Goal: Task Accomplishment & Management: Manage account settings

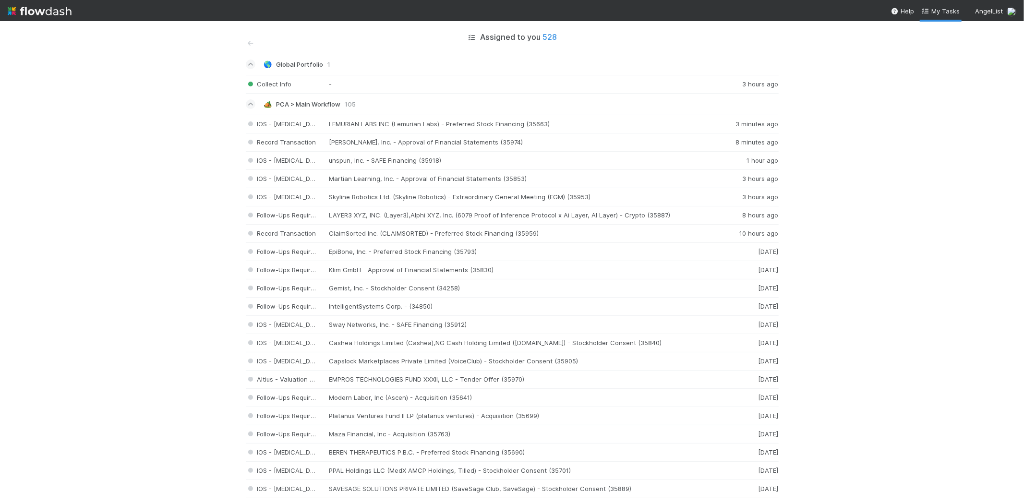
scroll to position [1013, 0]
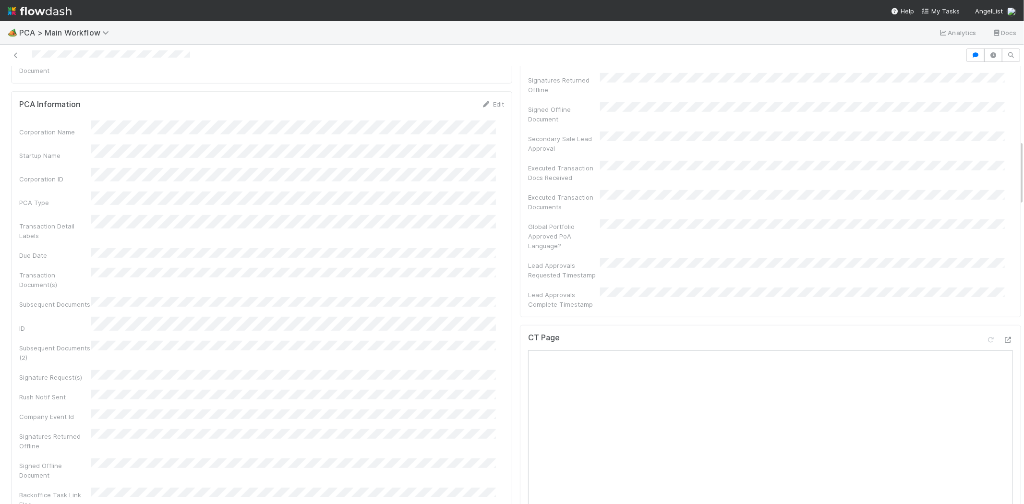
scroll to position [533, 0]
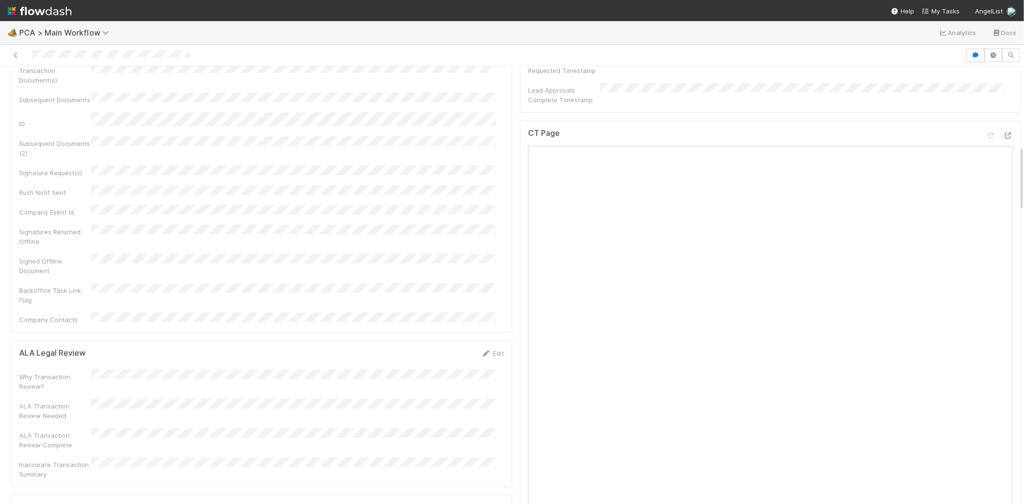
click at [63, 55] on div at bounding box center [483, 54] width 958 height 13
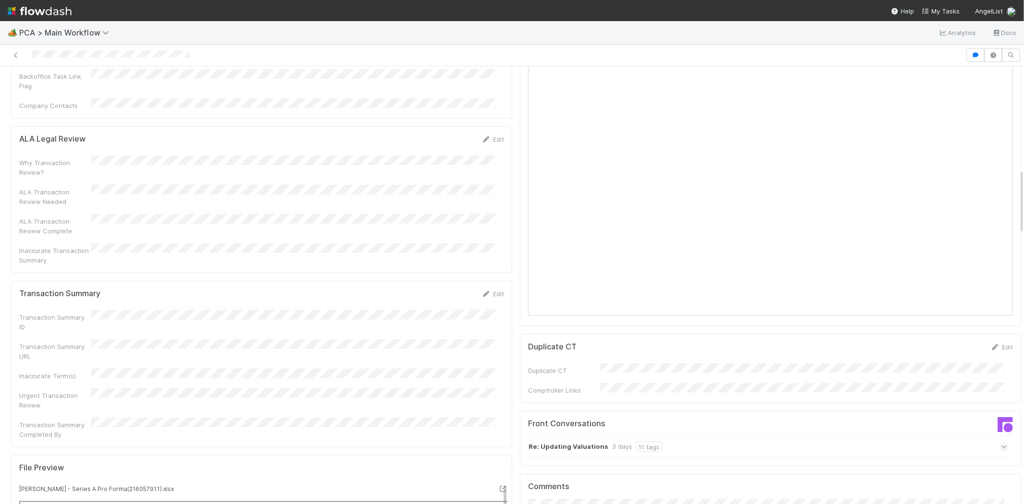
scroll to position [853, 0]
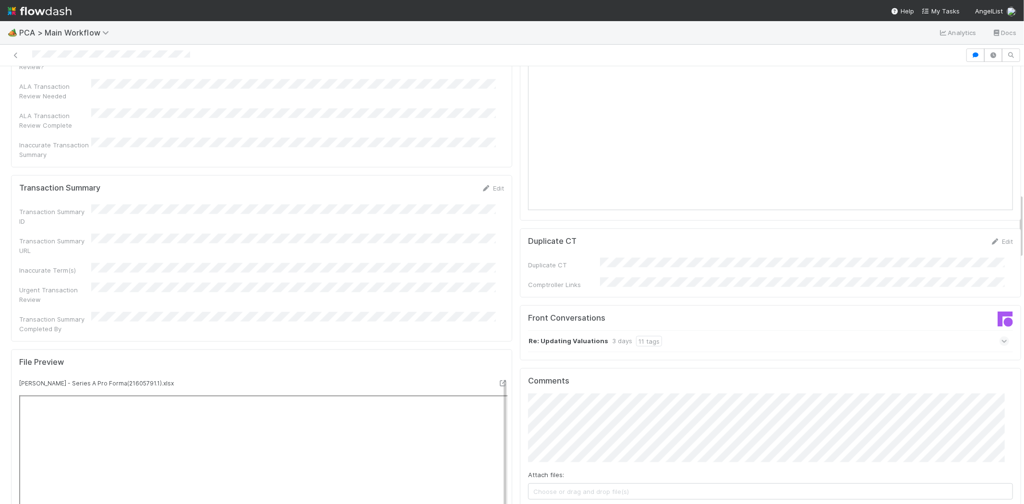
click at [1001, 336] on icon at bounding box center [1004, 341] width 6 height 10
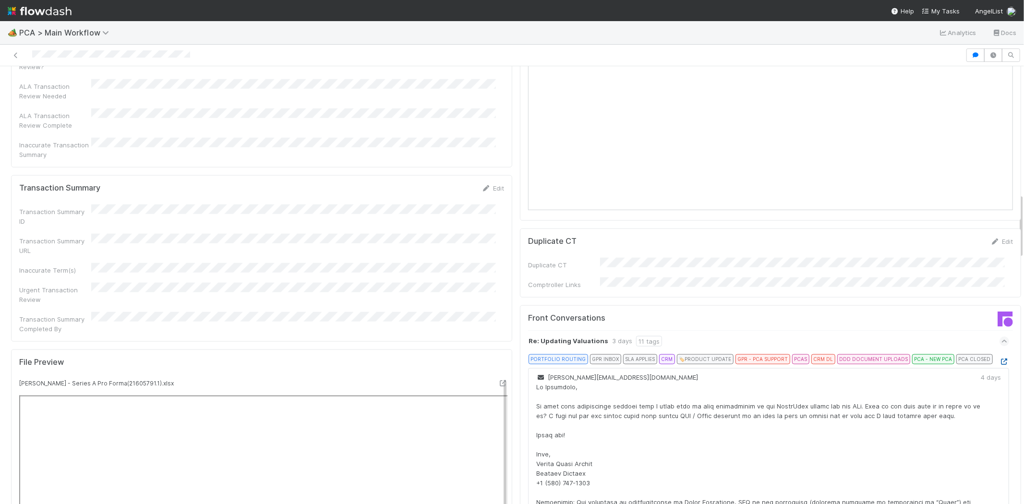
click at [999, 359] on icon at bounding box center [1004, 362] width 10 height 6
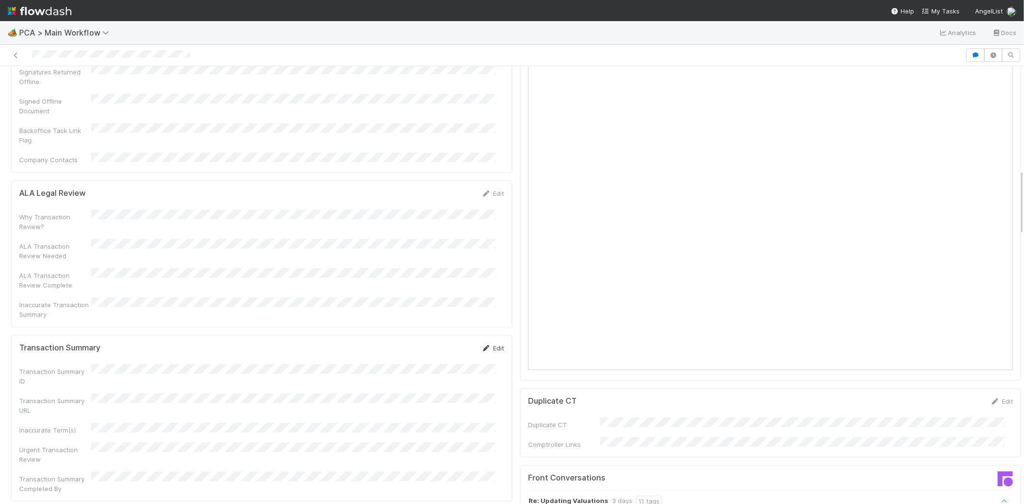
click at [481, 345] on icon at bounding box center [486, 348] width 10 height 6
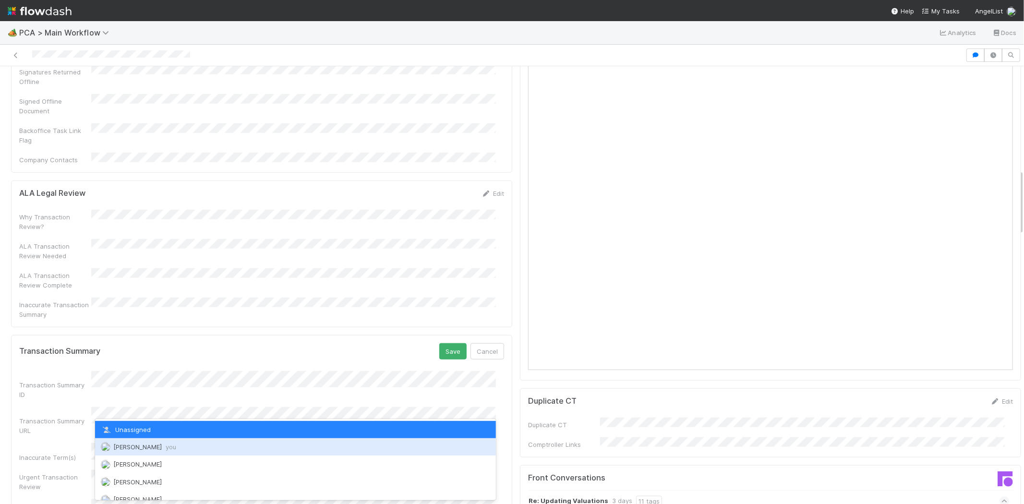
click at [254, 445] on div "Michael Capilitan you" at bounding box center [295, 446] width 401 height 17
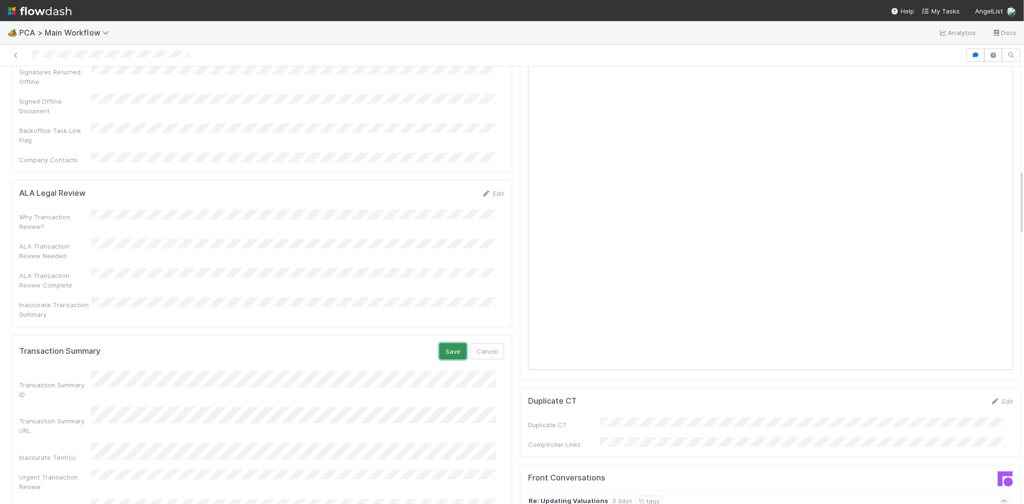
click at [440, 343] on button "Save" at bounding box center [452, 351] width 27 height 16
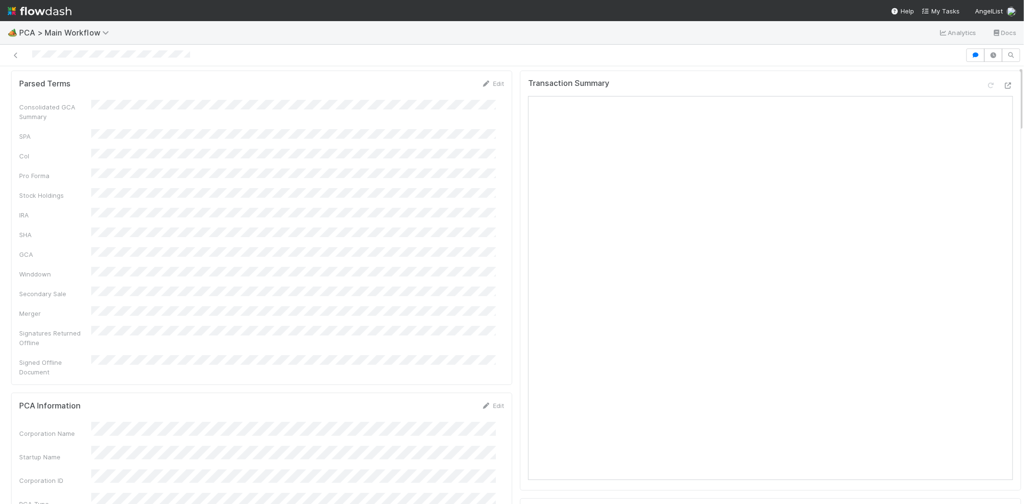
scroll to position [0, 0]
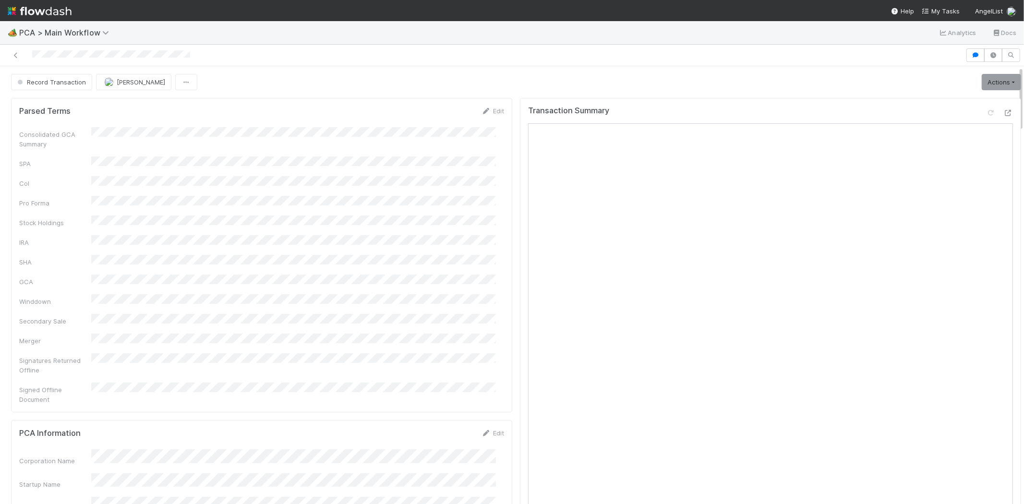
click at [68, 53] on div at bounding box center [483, 54] width 958 height 13
click at [736, 82] on div "Record Transaction Michael Capilitan Actions Move to TR External Open Question …" at bounding box center [516, 82] width 1010 height 16
click at [992, 74] on link "Actions" at bounding box center [1001, 82] width 39 height 16
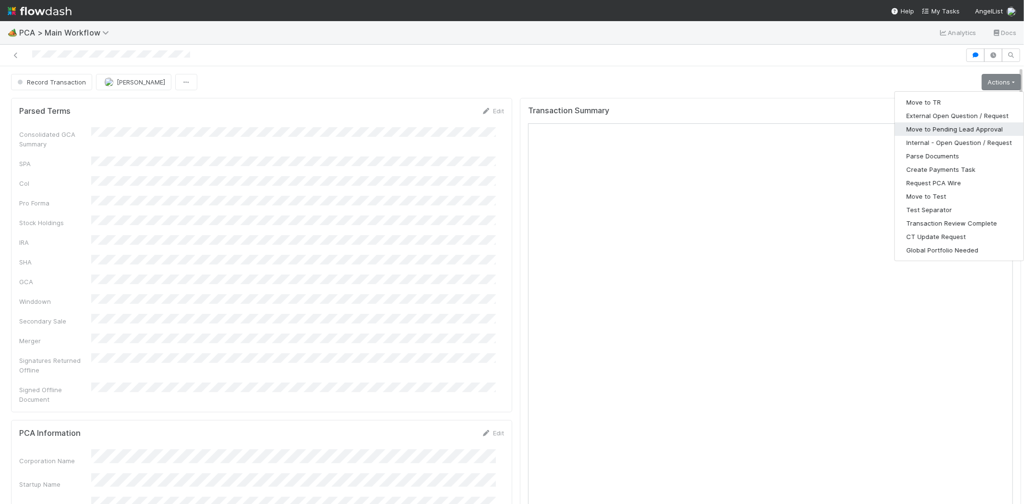
drag, startPoint x: 939, startPoint y: 130, endPoint x: 705, endPoint y: 105, distance: 236.1
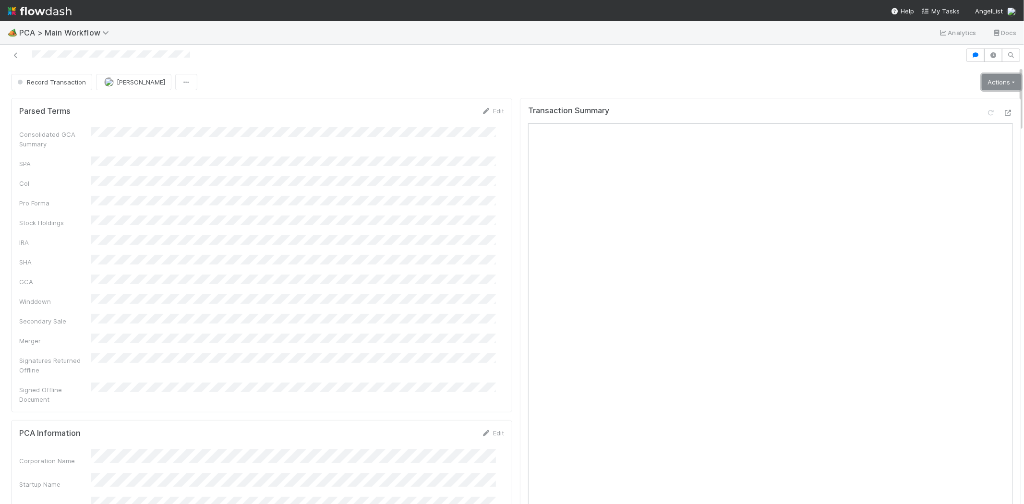
click at [982, 83] on link "Actions" at bounding box center [1001, 82] width 39 height 16
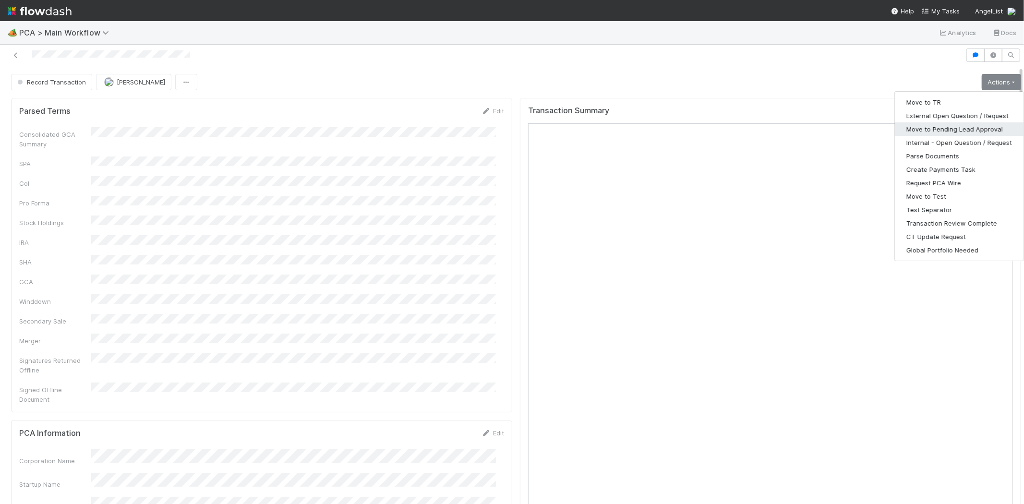
click at [939, 132] on button "Move to Pending Lead Approval" at bounding box center [959, 128] width 129 height 13
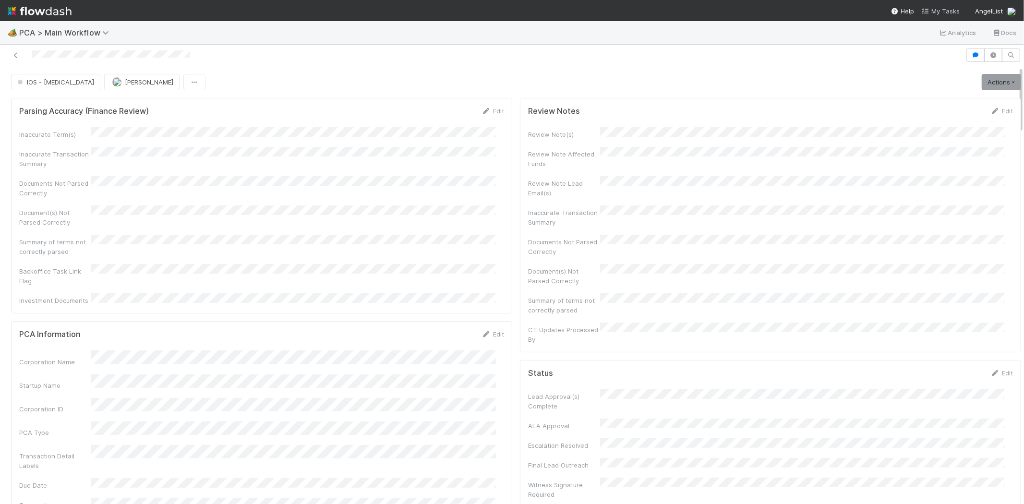
click at [948, 8] on span "My Tasks" at bounding box center [941, 11] width 38 height 8
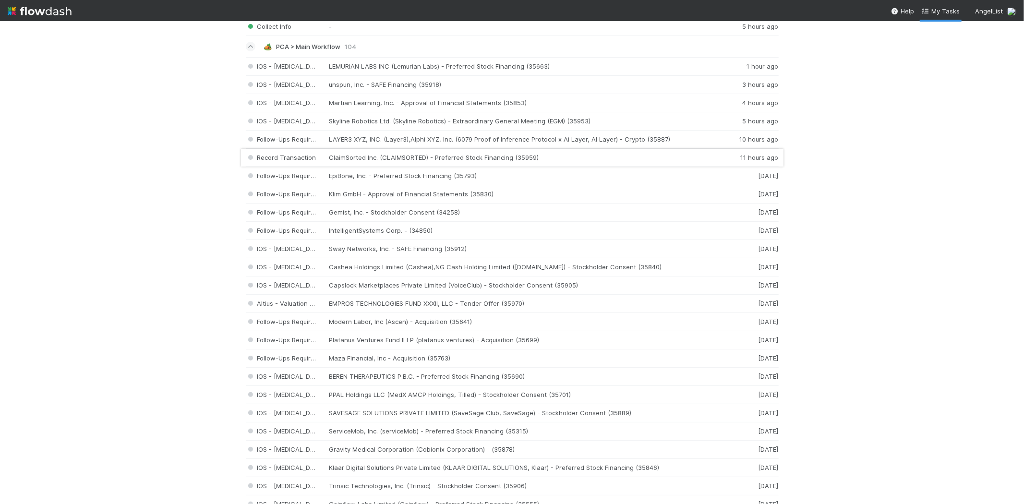
scroll to position [53, 0]
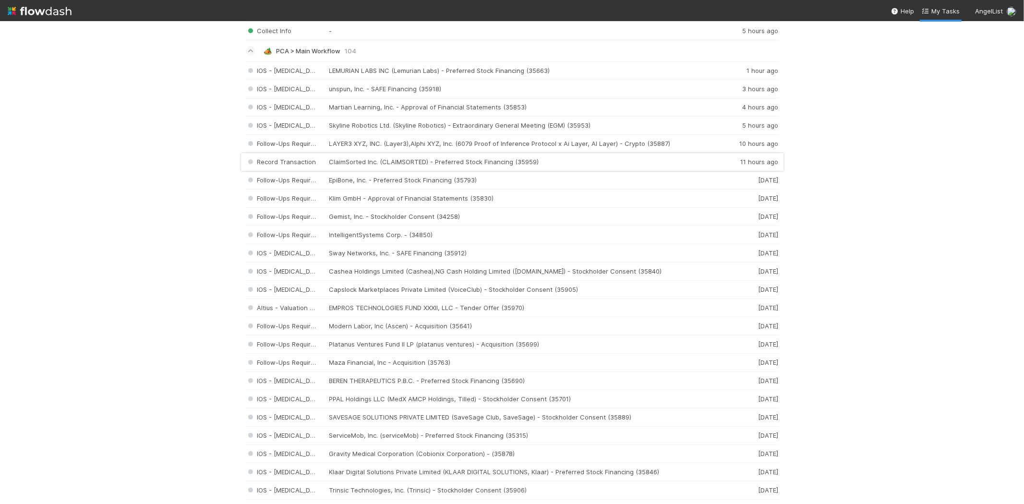
click at [448, 161] on div "Record Transaction ClaimSorted Inc. (CLAIMSORTED) - Preferred Stock Financing (…" at bounding box center [512, 162] width 533 height 18
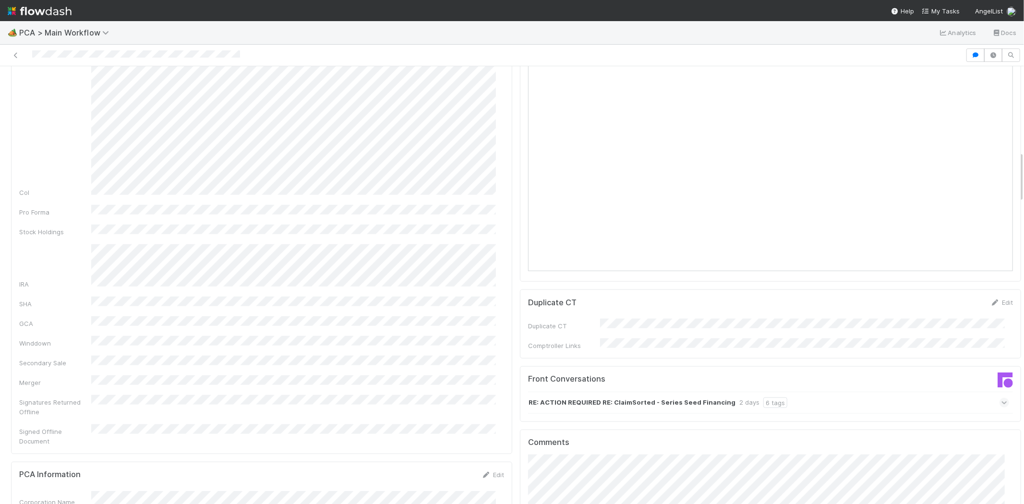
scroll to position [906, 0]
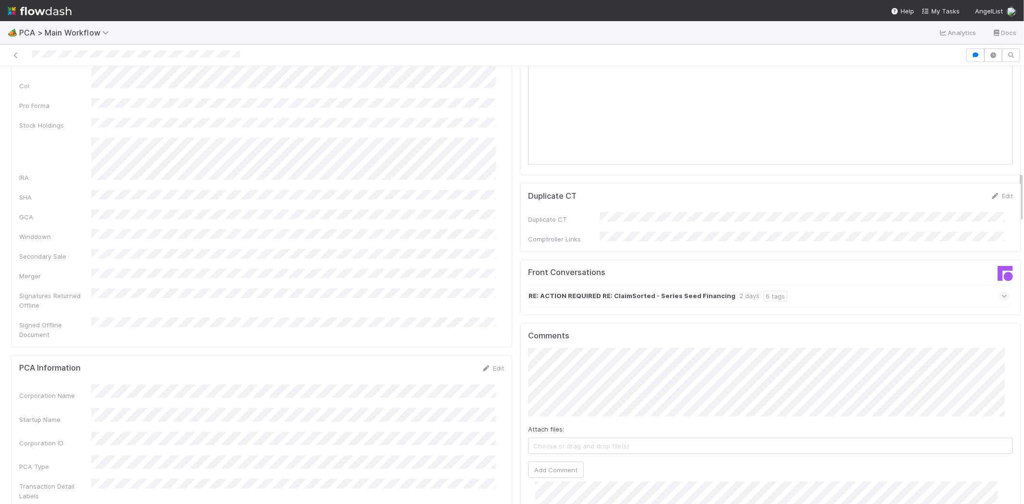
click at [1001, 291] on icon at bounding box center [1004, 296] width 6 height 10
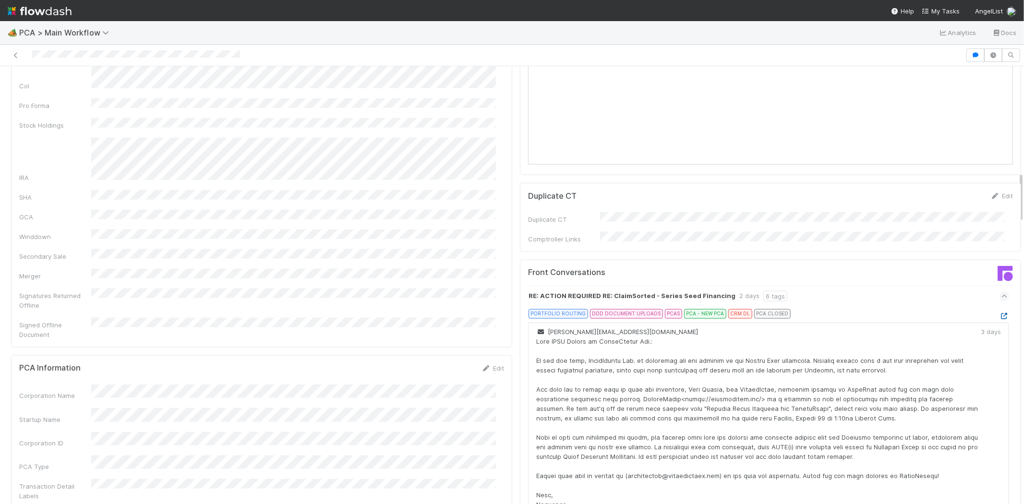
click at [999, 313] on icon at bounding box center [1004, 316] width 10 height 6
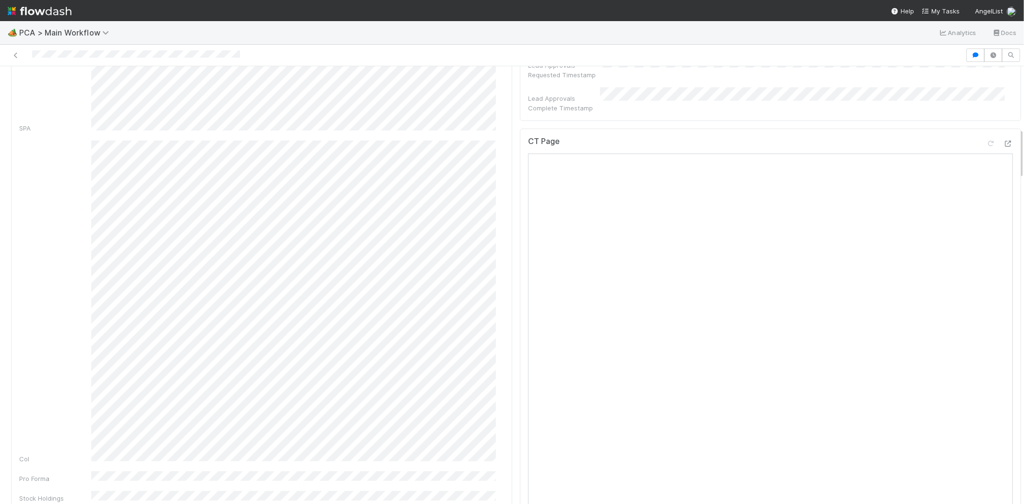
scroll to position [480, 0]
click at [1003, 194] on icon at bounding box center [1008, 197] width 10 height 6
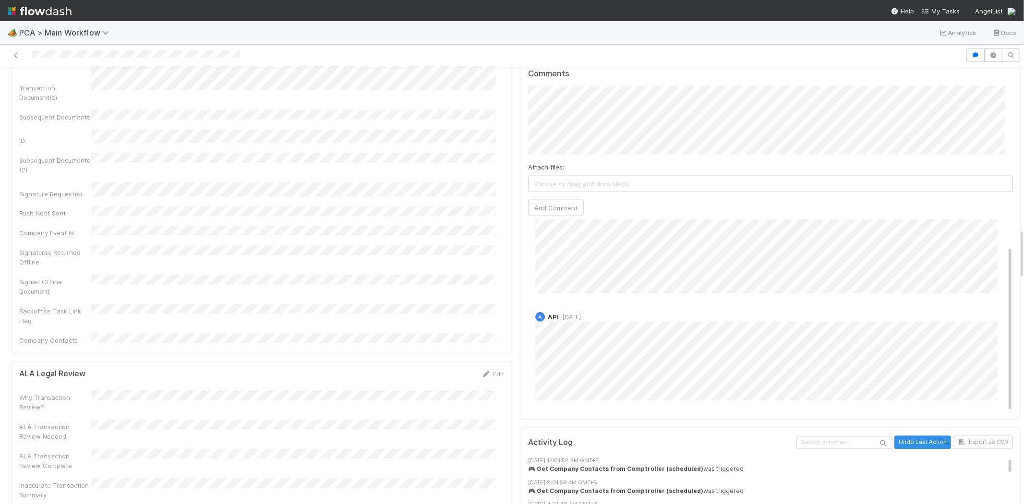
scroll to position [1547, 0]
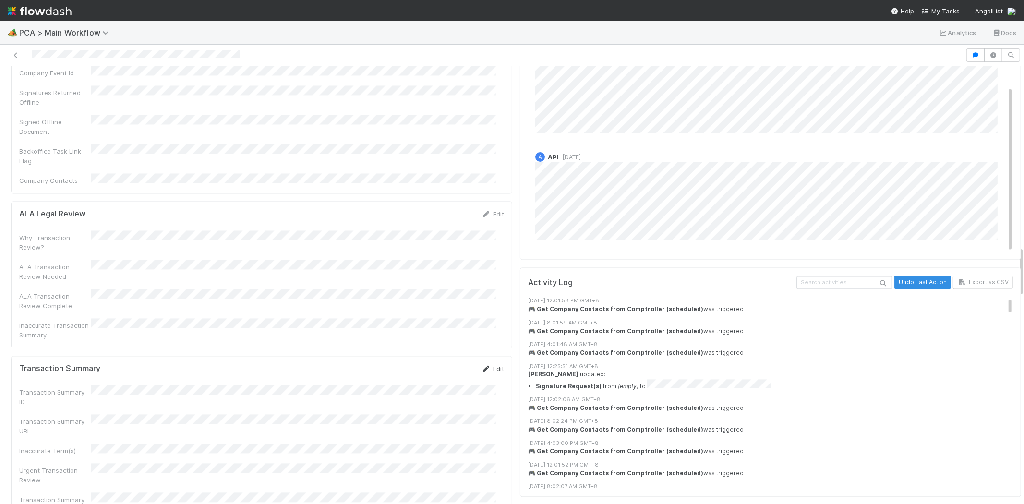
click at [486, 365] on link "Edit" at bounding box center [492, 369] width 23 height 8
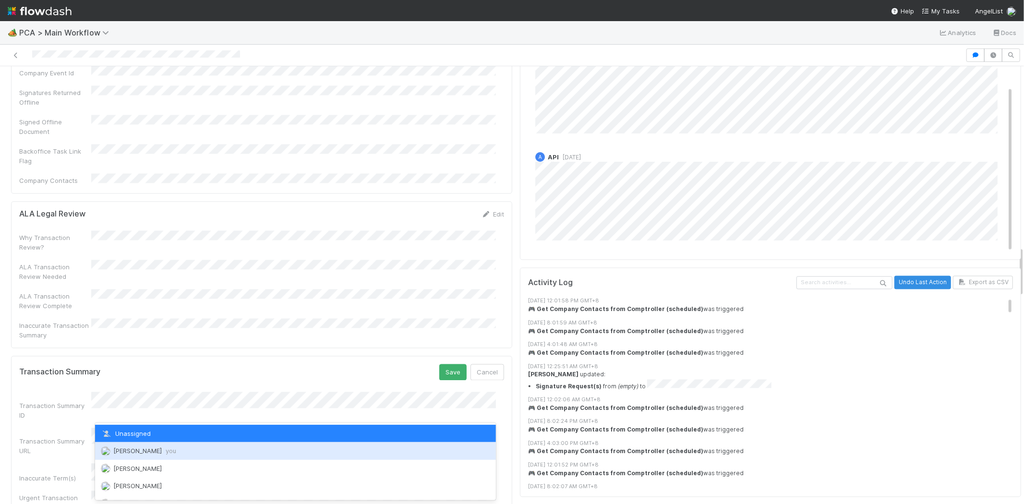
click at [238, 444] on div "Michael Capilitan you" at bounding box center [295, 450] width 401 height 17
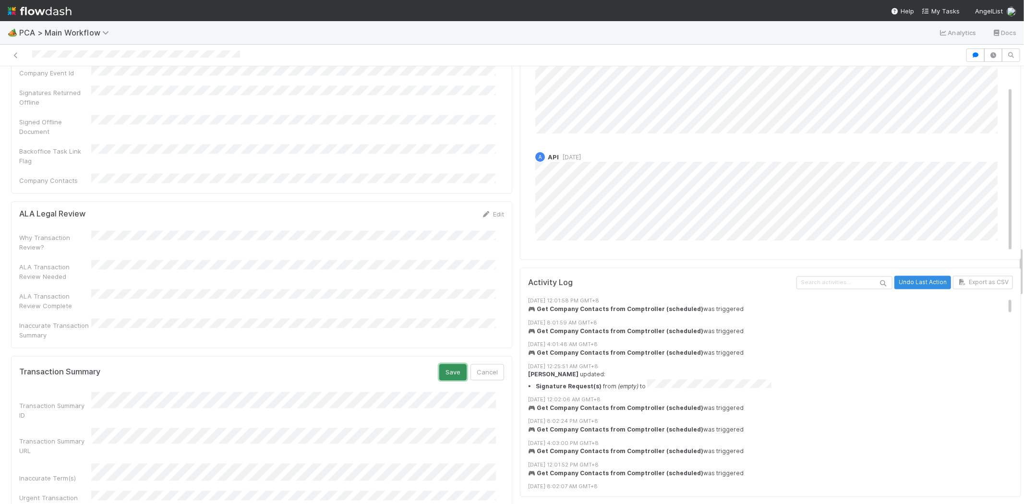
click at [444, 364] on button "Save" at bounding box center [452, 372] width 27 height 16
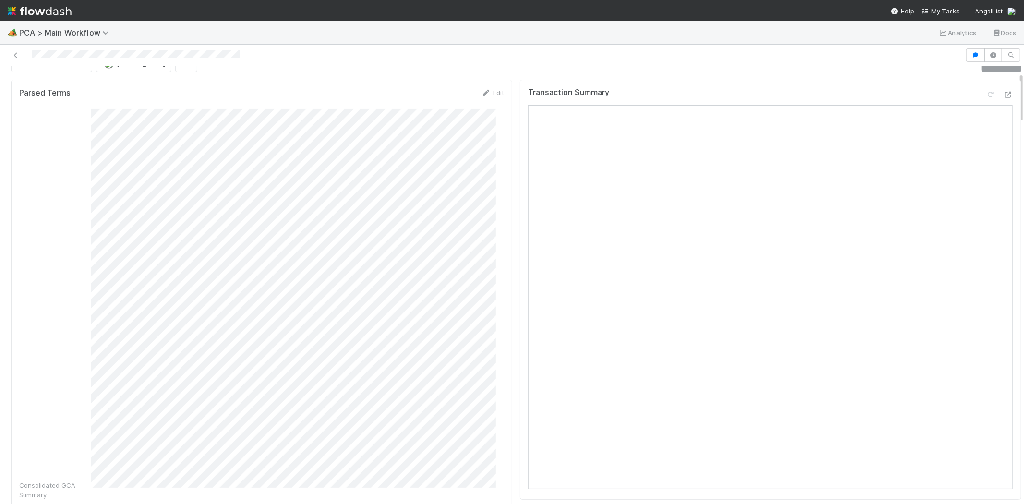
scroll to position [0, 0]
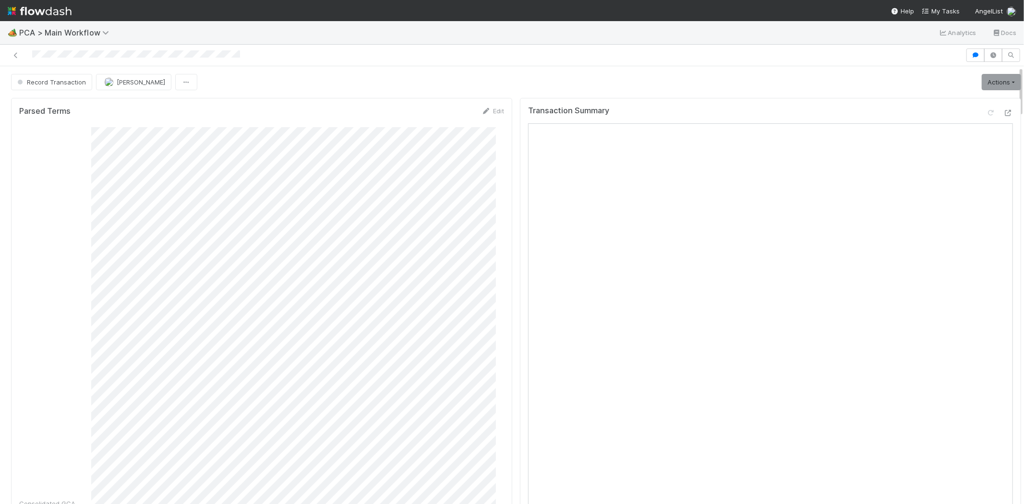
click at [82, 56] on div at bounding box center [483, 54] width 958 height 13
click at [893, 79] on div "Record Transaction Michael Capilitan Actions Move to TR External Open Question …" at bounding box center [516, 82] width 1010 height 16
click at [982, 84] on link "Actions" at bounding box center [1001, 82] width 39 height 16
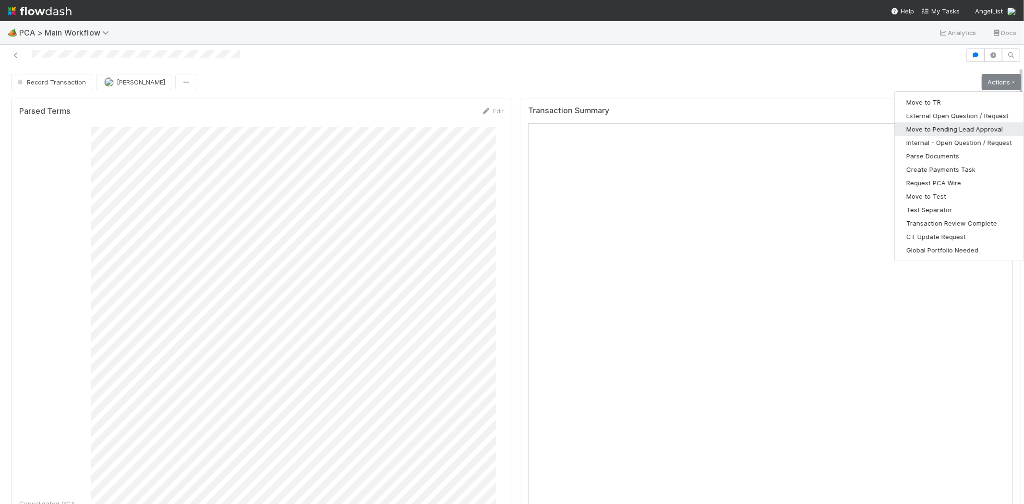
click at [941, 127] on button "Move to Pending Lead Approval" at bounding box center [959, 128] width 129 height 13
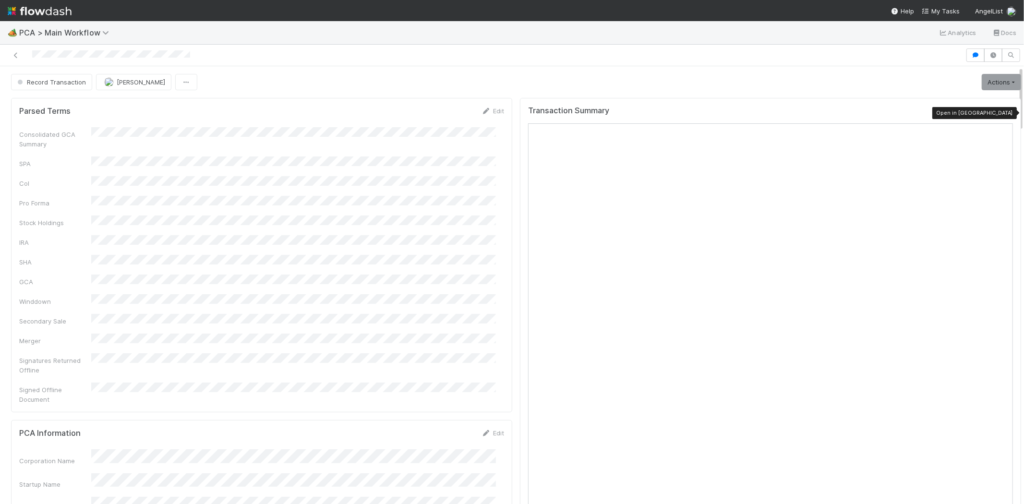
click at [1003, 110] on icon at bounding box center [1008, 113] width 10 height 6
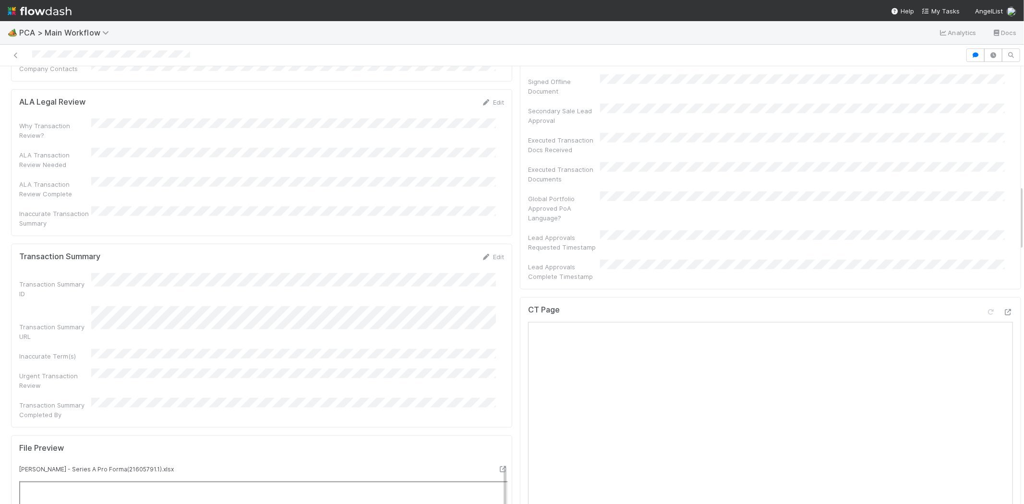
scroll to position [800, 0]
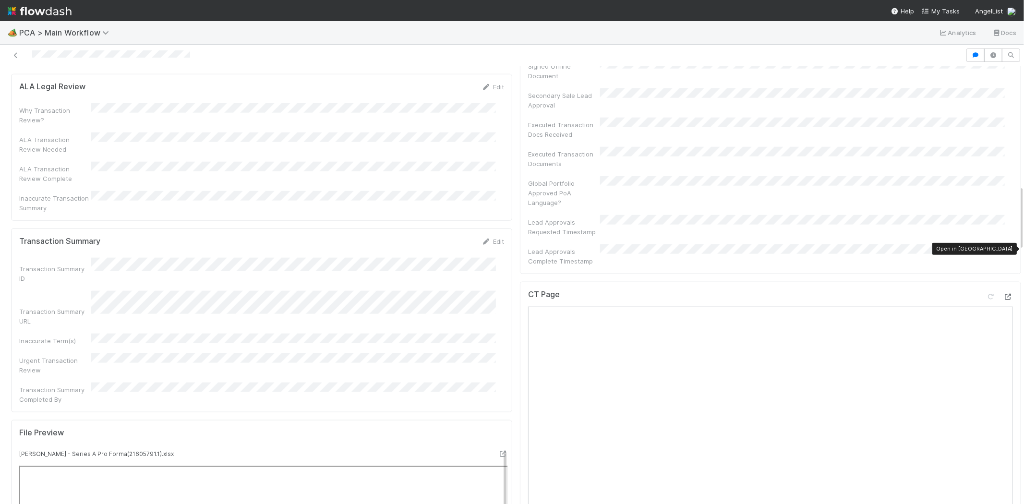
click at [1003, 294] on icon at bounding box center [1008, 297] width 10 height 6
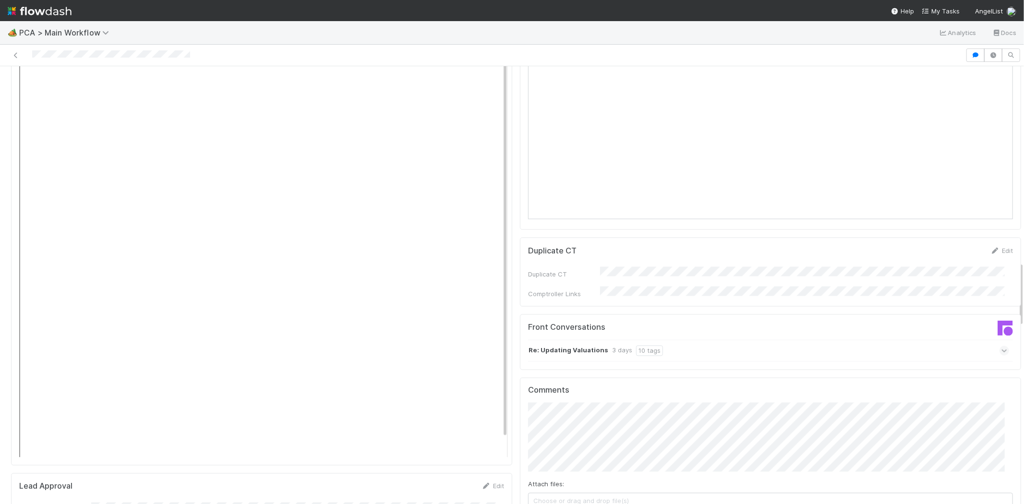
scroll to position [1313, 0]
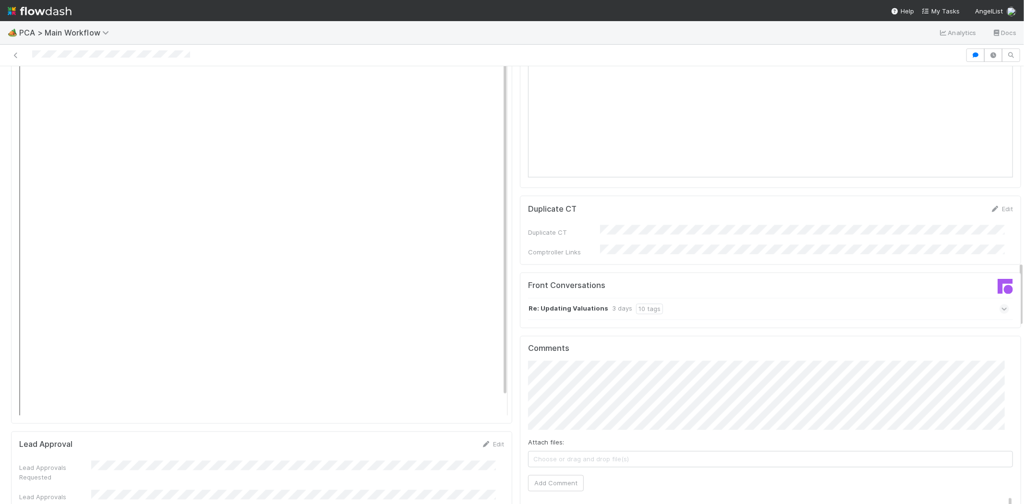
click at [1001, 304] on icon at bounding box center [1004, 309] width 6 height 10
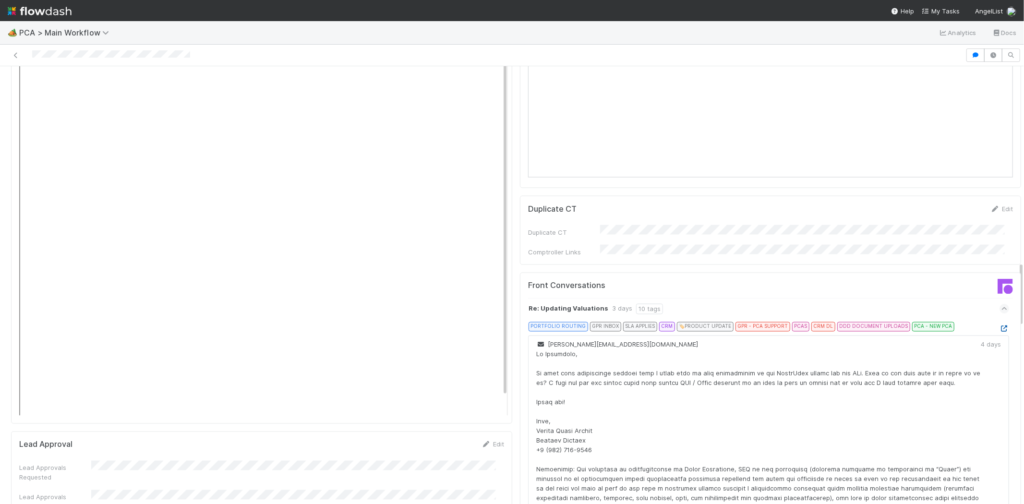
click at [999, 326] on icon at bounding box center [1004, 329] width 10 height 6
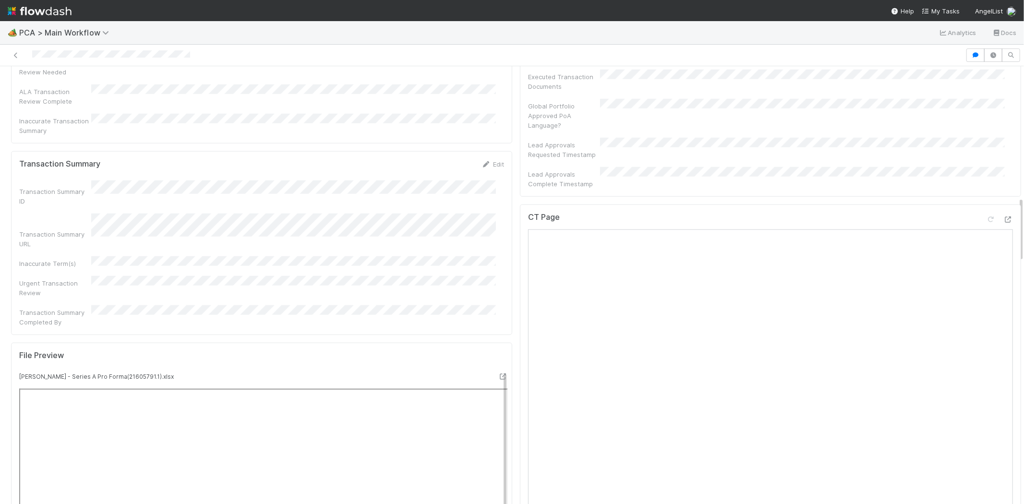
scroll to position [726, 0]
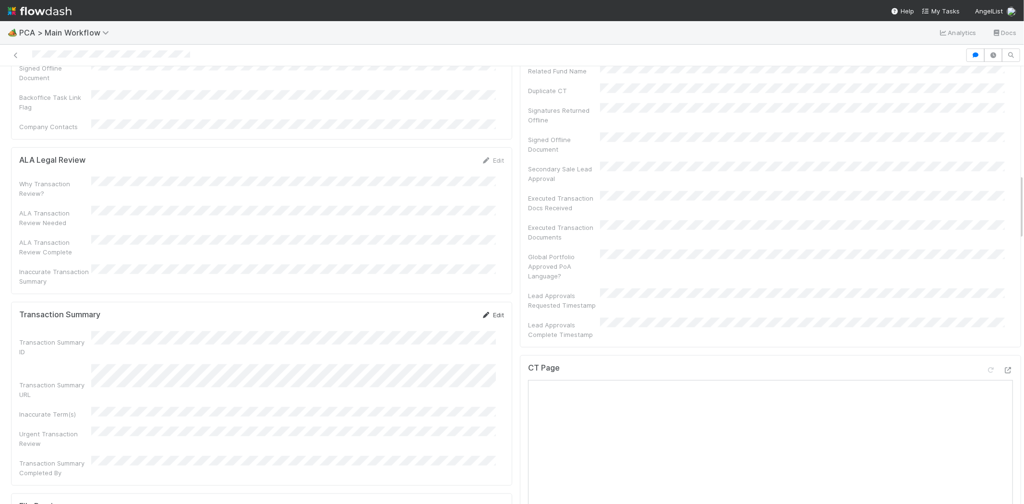
click at [487, 311] on link "Edit" at bounding box center [492, 315] width 23 height 8
click at [439, 310] on button "Save" at bounding box center [452, 318] width 27 height 16
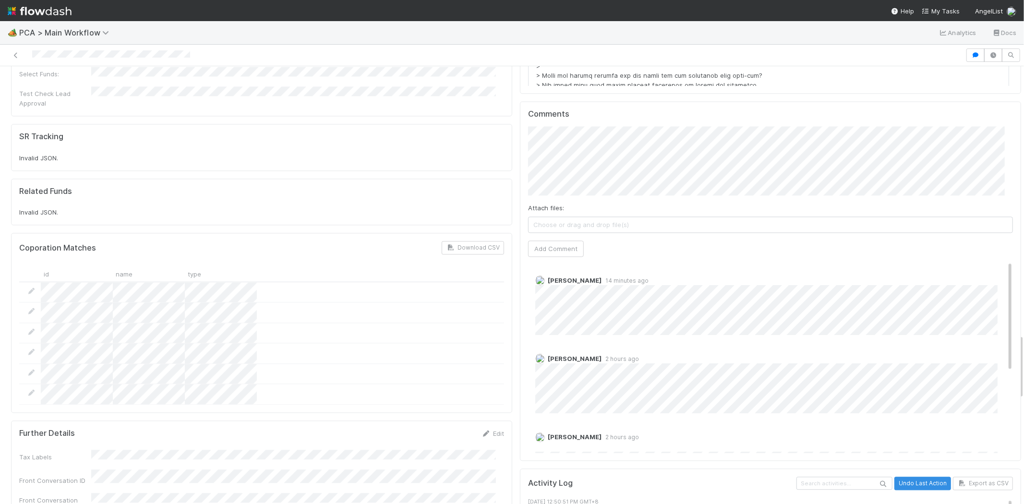
scroll to position [1706, 0]
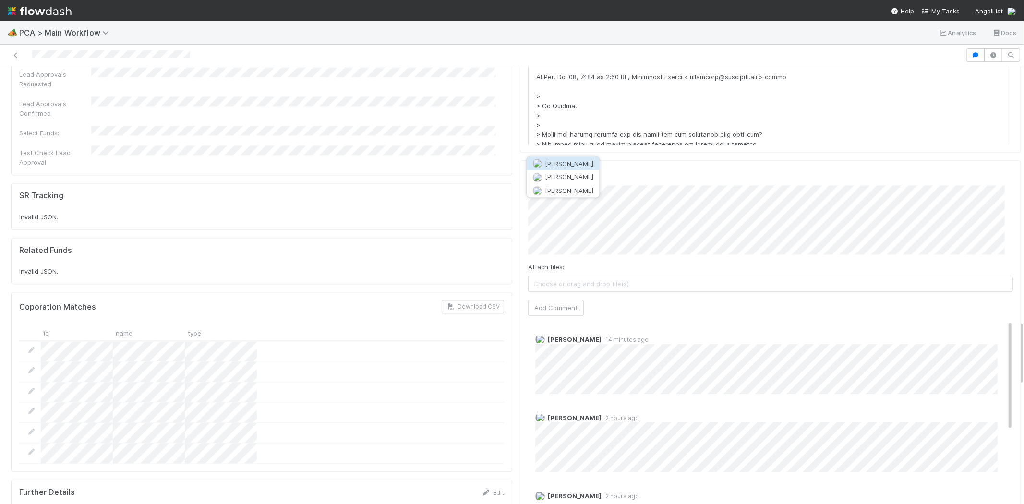
click at [588, 164] on span "[PERSON_NAME]" at bounding box center [569, 164] width 48 height 8
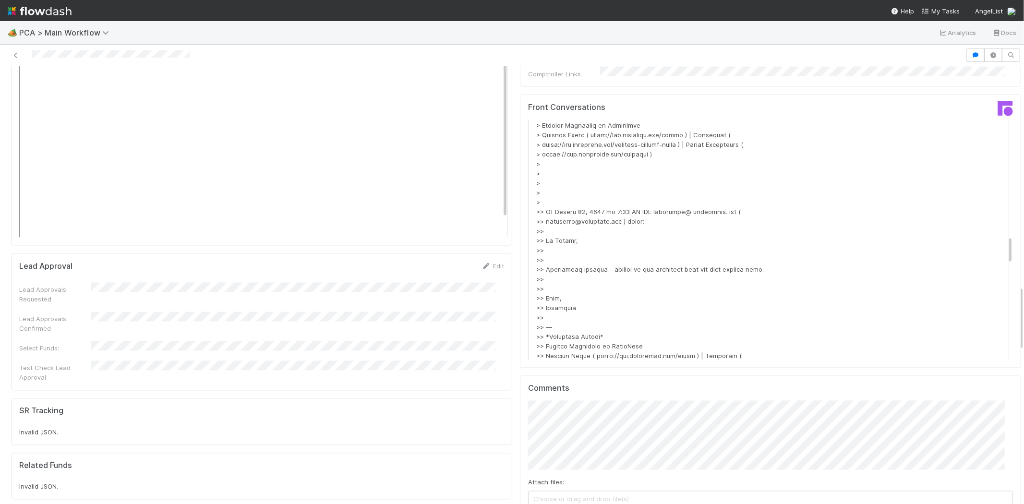
scroll to position [1523, 0]
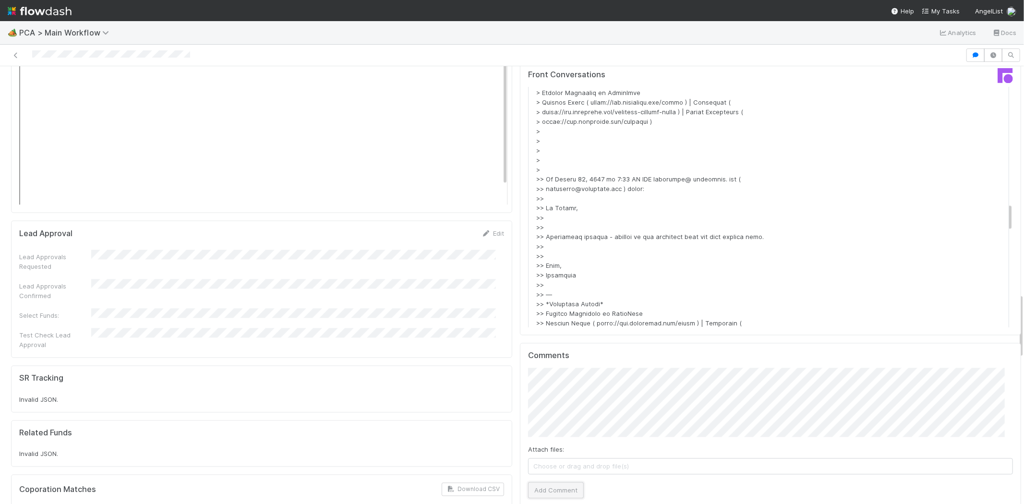
click at [553, 482] on button "Add Comment" at bounding box center [556, 490] width 56 height 16
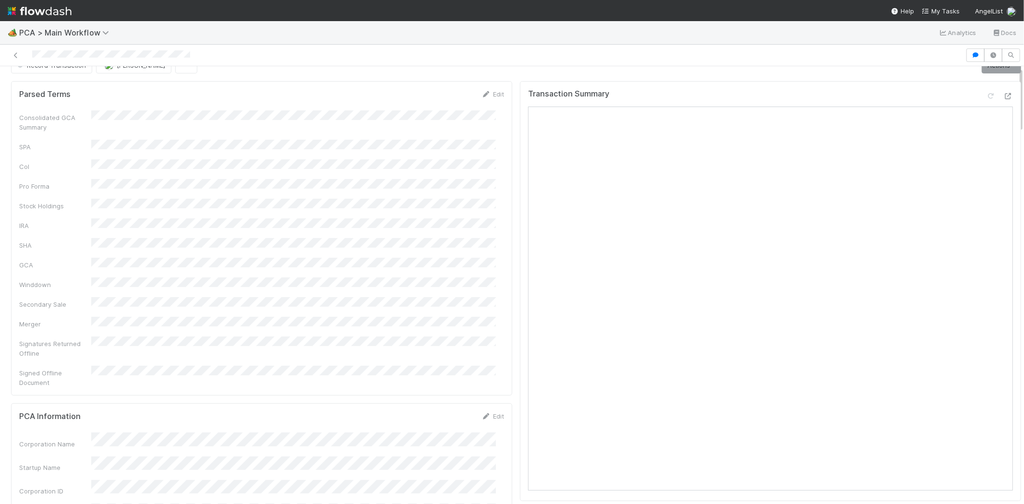
scroll to position [0, 0]
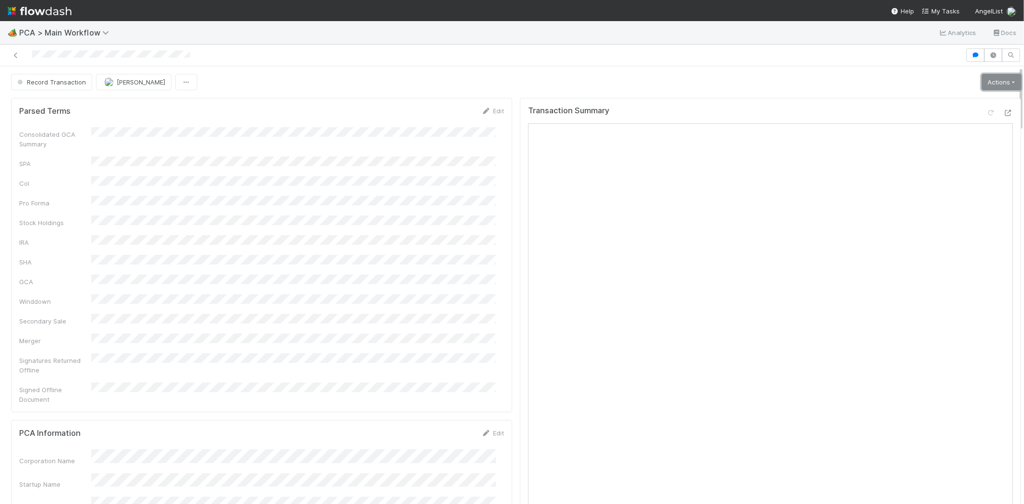
click at [988, 74] on link "Actions" at bounding box center [1001, 82] width 39 height 16
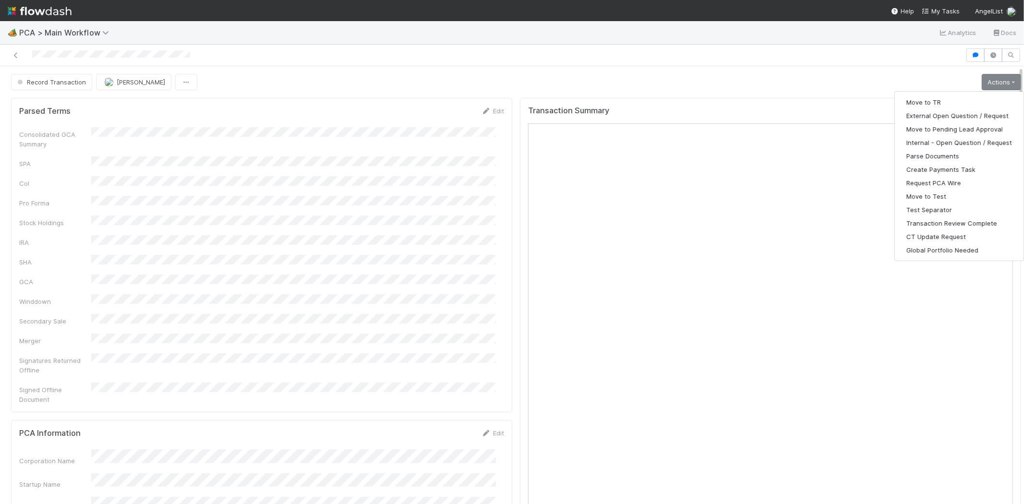
click at [903, 74] on div "Record Transaction Michael Capilitan Actions Move to TR External Open Question …" at bounding box center [516, 82] width 1010 height 16
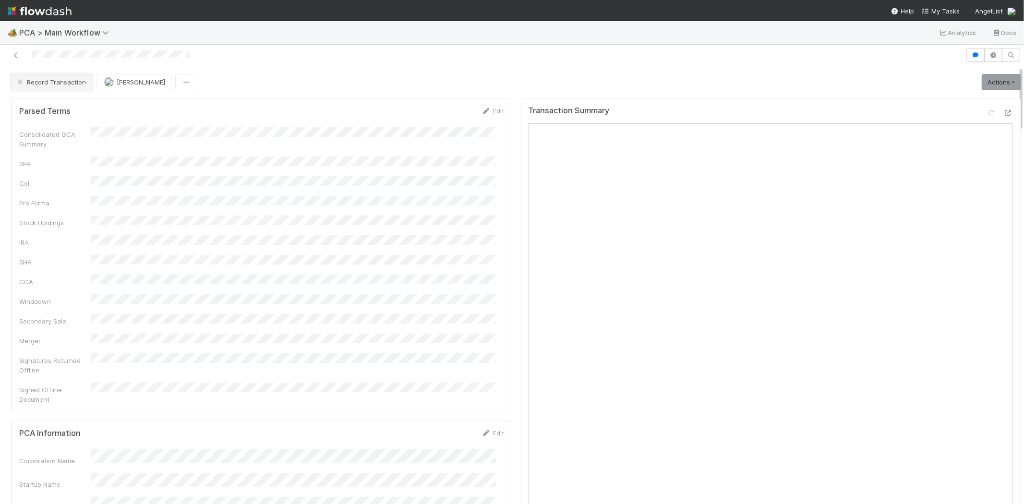
click at [56, 78] on span "Record Transaction" at bounding box center [50, 82] width 71 height 8
click at [80, 165] on div "IOS - [MEDICAL_DATA]" at bounding box center [75, 169] width 135 height 17
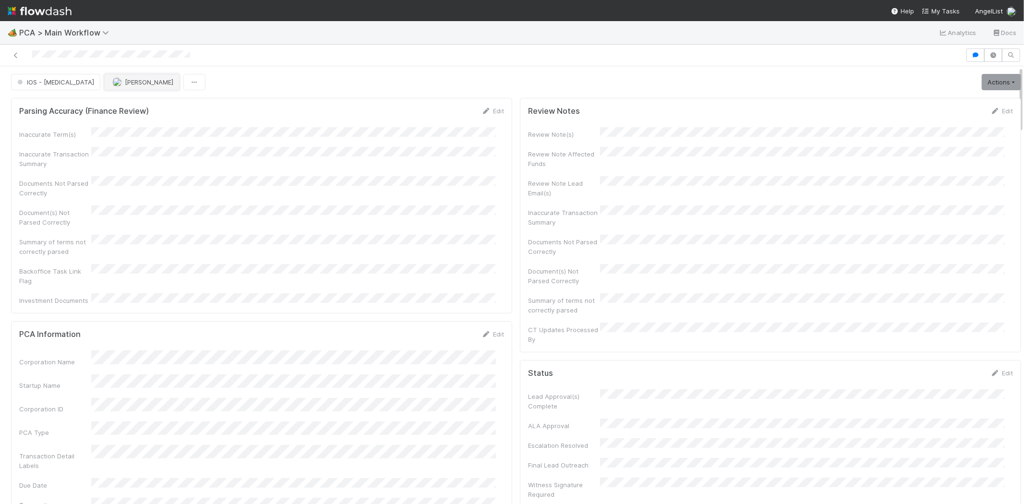
click at [125, 78] on span "[PERSON_NAME]" at bounding box center [149, 82] width 48 height 8
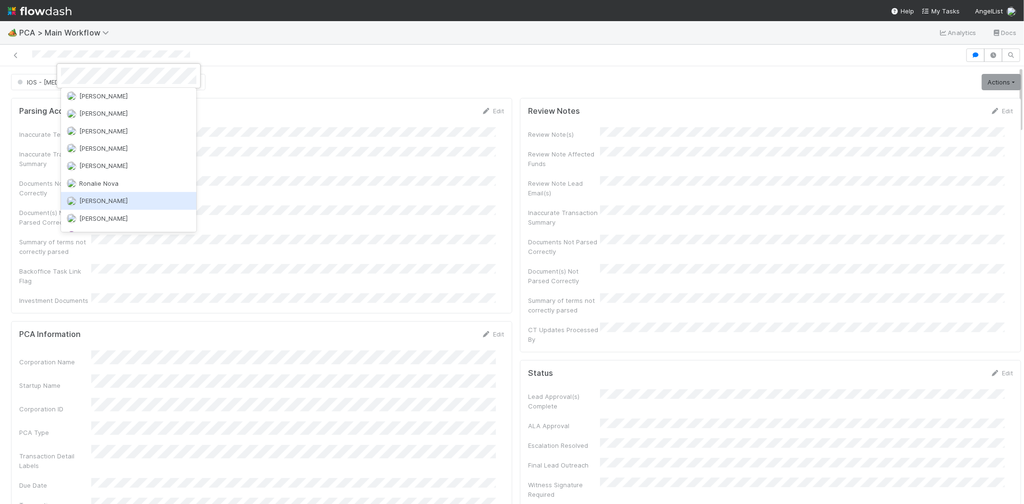
click at [129, 192] on div "Roselyn de Villa" at bounding box center [128, 200] width 135 height 17
click at [285, 98] on div at bounding box center [512, 252] width 1024 height 504
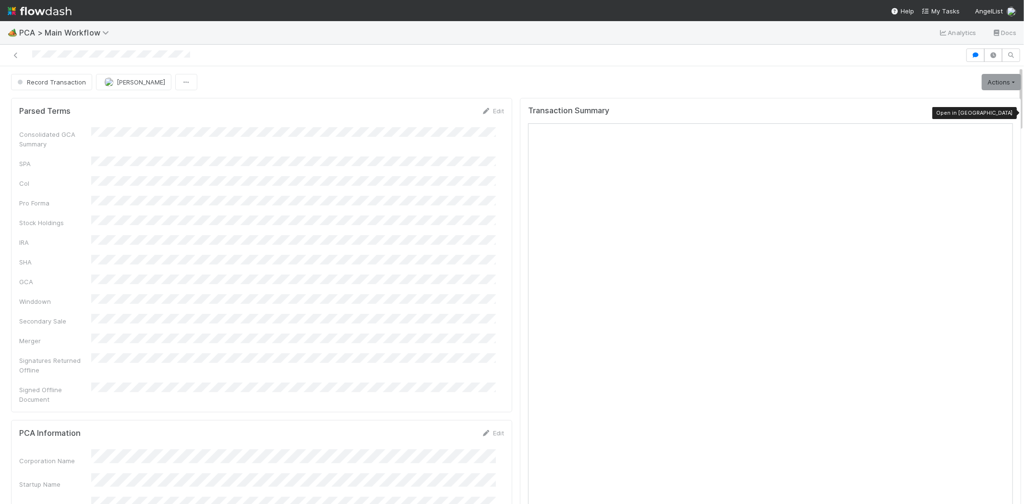
click at [1003, 113] on icon at bounding box center [1008, 113] width 10 height 6
click at [986, 111] on icon at bounding box center [991, 113] width 10 height 6
click at [1003, 116] on icon at bounding box center [1008, 113] width 10 height 6
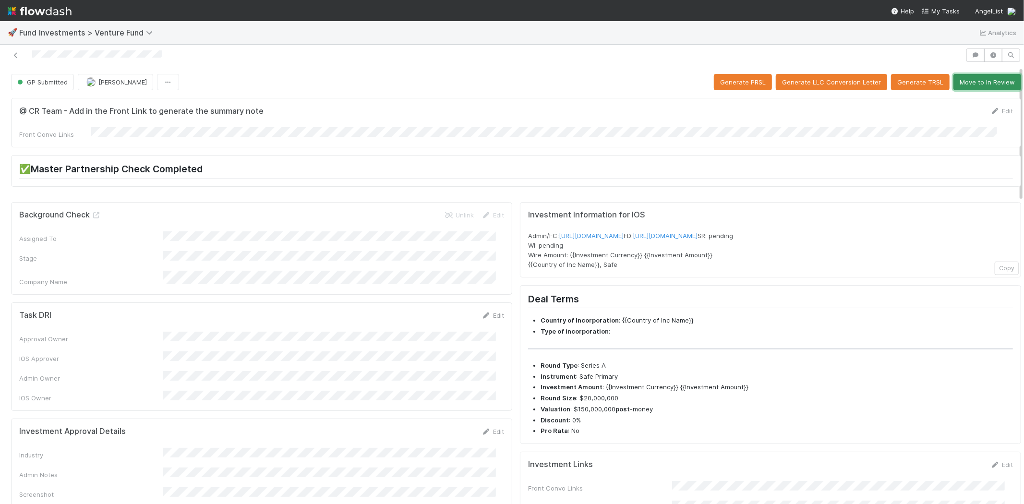
click at [969, 82] on button "Move to In Review" at bounding box center [987, 82] width 68 height 16
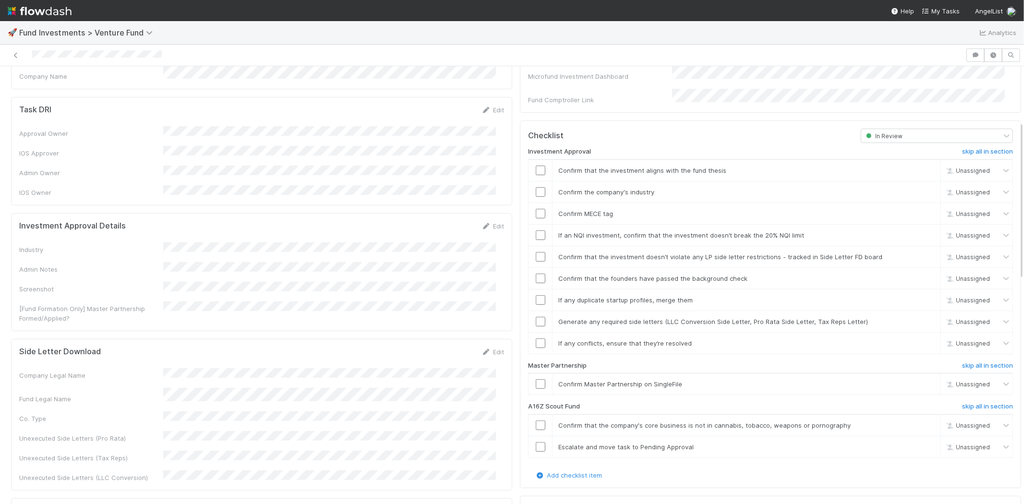
scroll to position [213, 0]
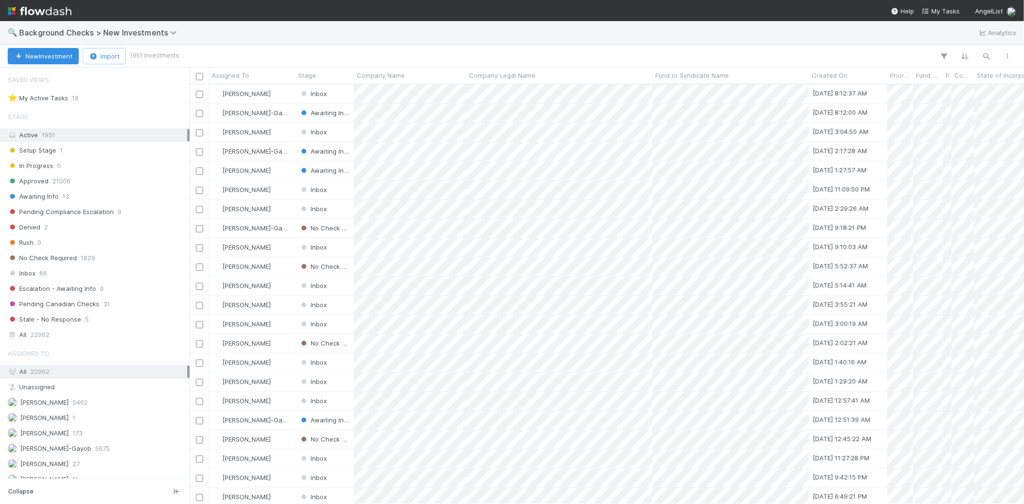
scroll to position [411, 826]
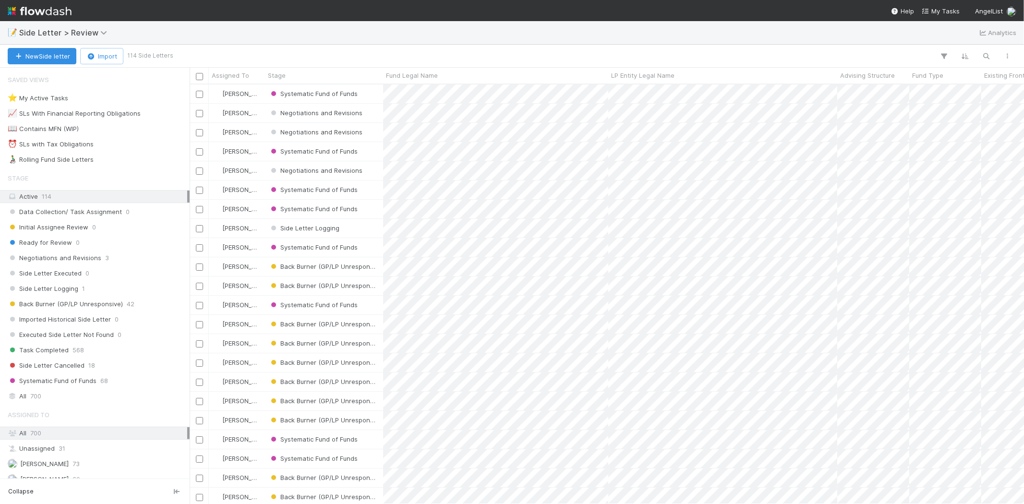
scroll to position [411, 826]
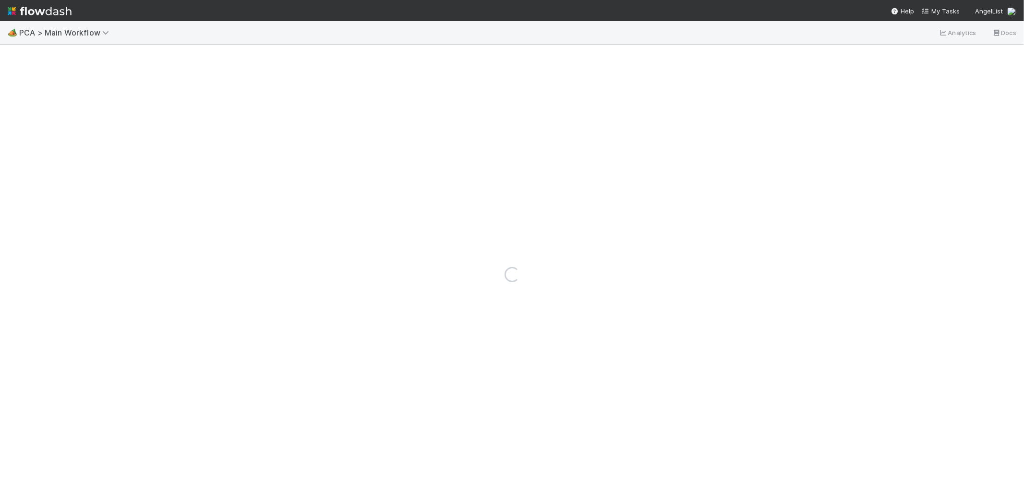
click at [26, 10] on img at bounding box center [40, 11] width 64 height 16
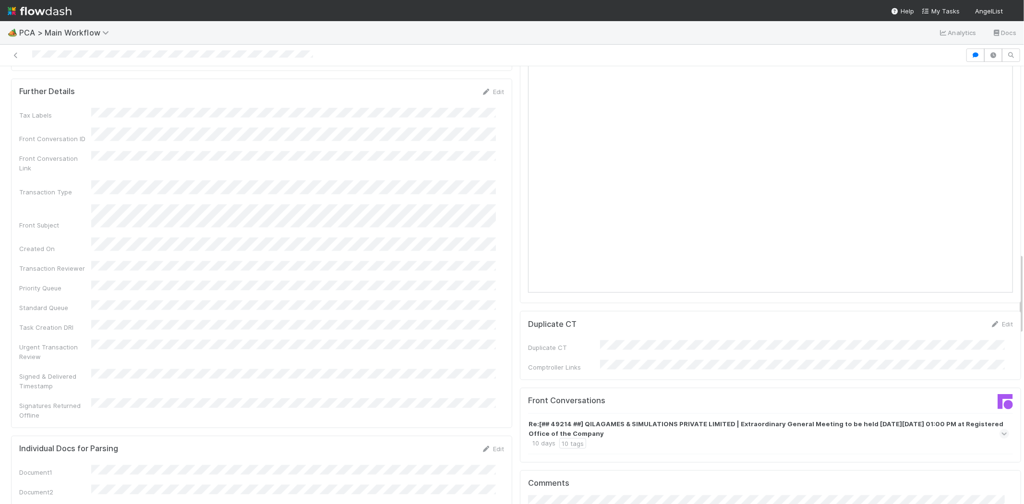
scroll to position [1067, 0]
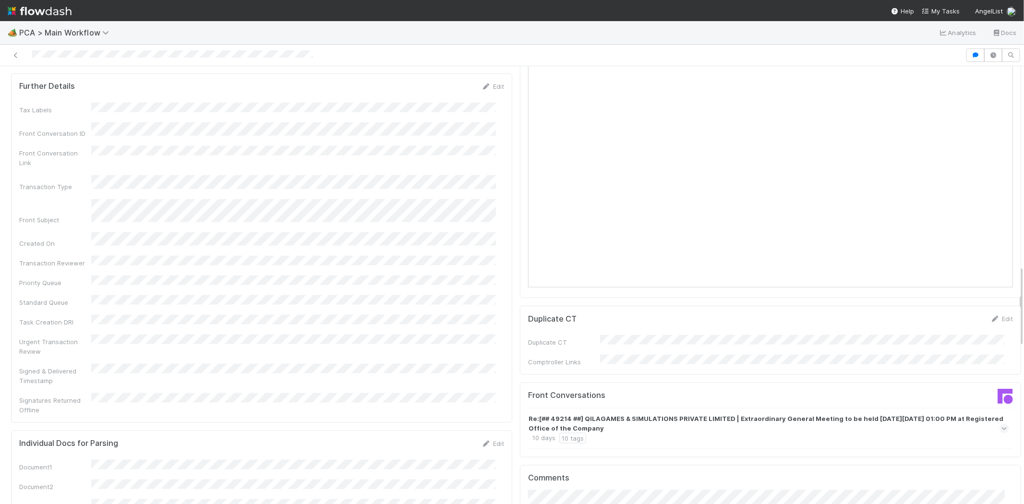
click at [1001, 424] on icon at bounding box center [1004, 429] width 6 height 10
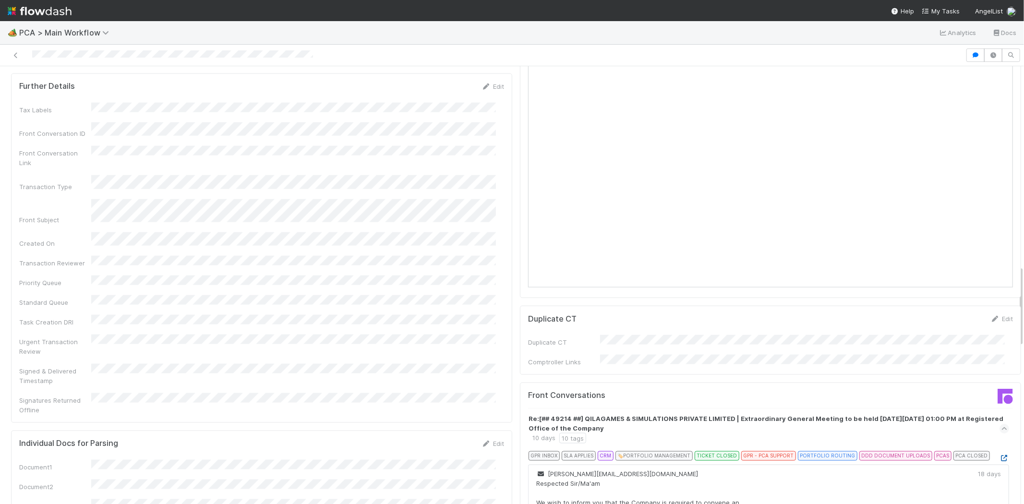
click at [999, 455] on icon at bounding box center [1004, 458] width 10 height 6
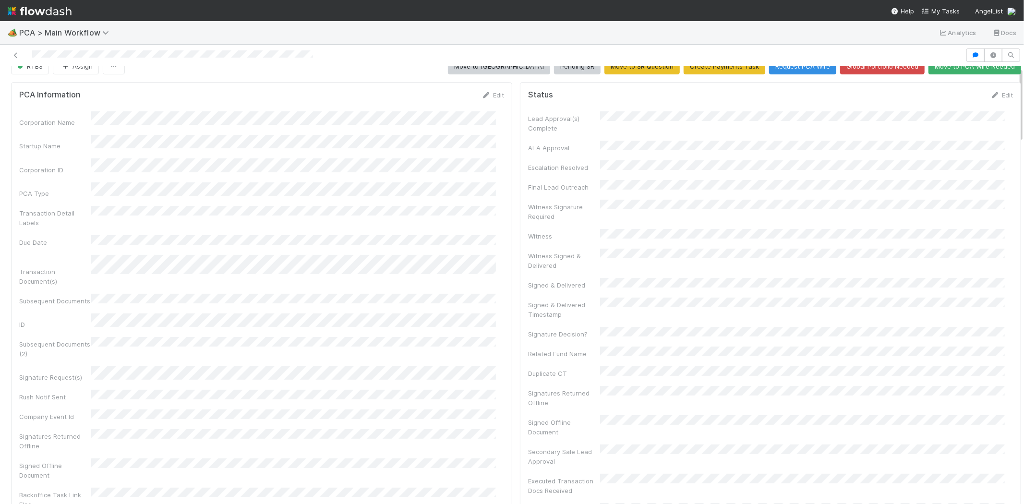
scroll to position [0, 0]
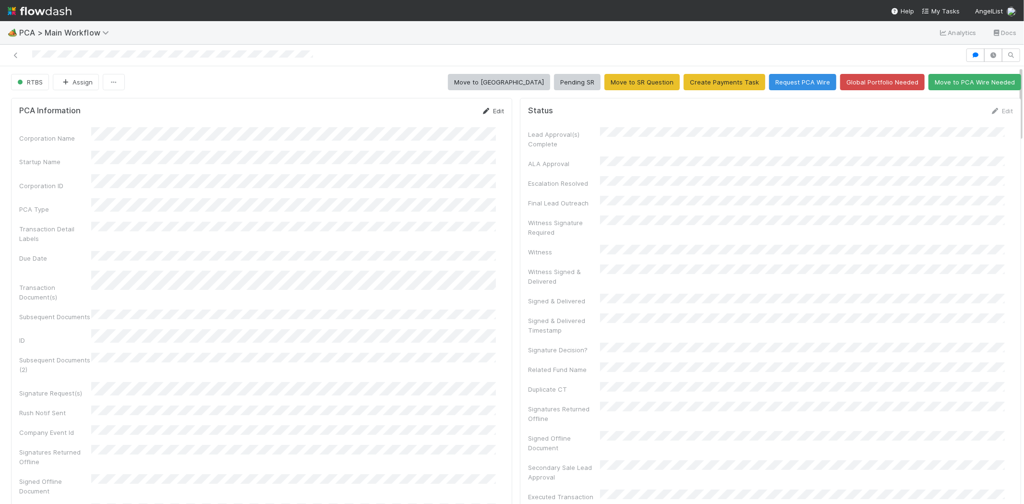
click at [488, 112] on link "Edit" at bounding box center [492, 111] width 23 height 8
click at [445, 114] on button "Save" at bounding box center [452, 114] width 27 height 16
click at [990, 107] on link "Edit" at bounding box center [1001, 111] width 23 height 8
click at [948, 116] on button "Save" at bounding box center [961, 114] width 27 height 16
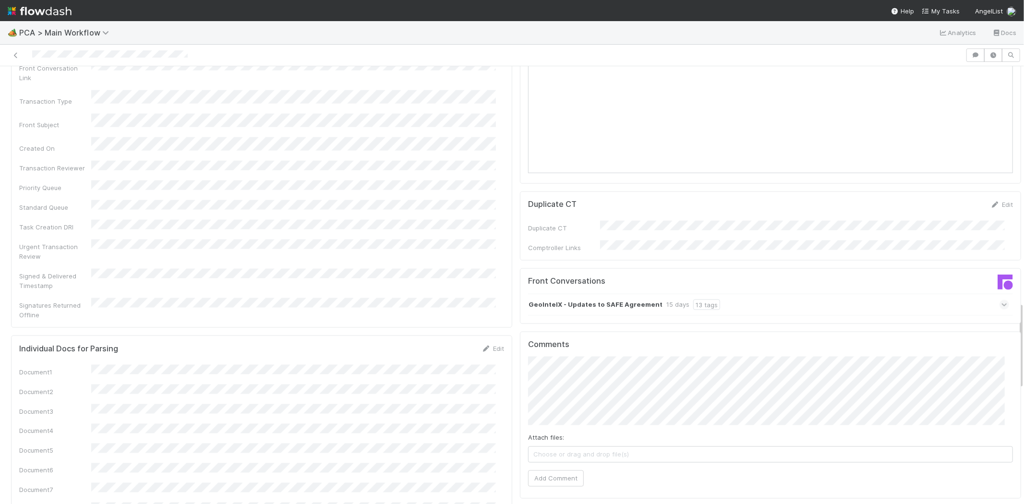
scroll to position [1280, 0]
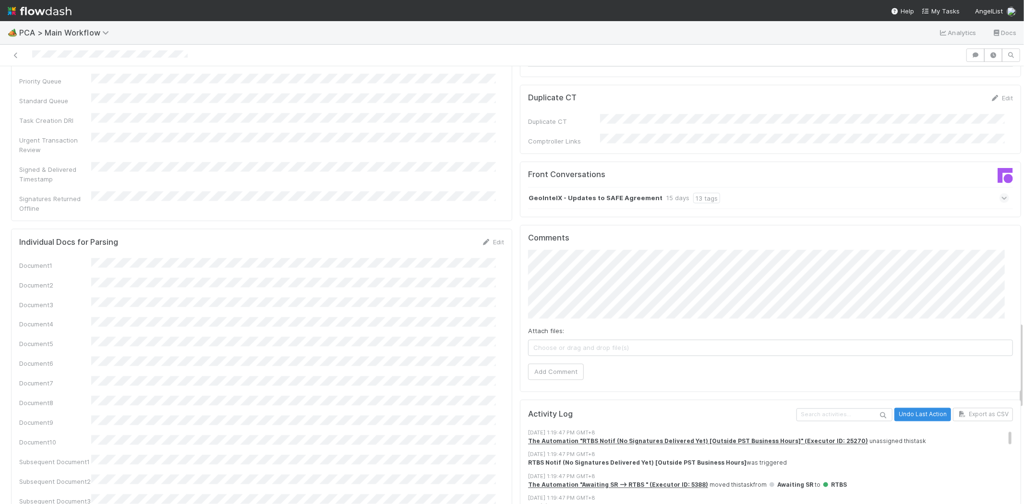
click at [1001, 193] on icon at bounding box center [1004, 198] width 6 height 10
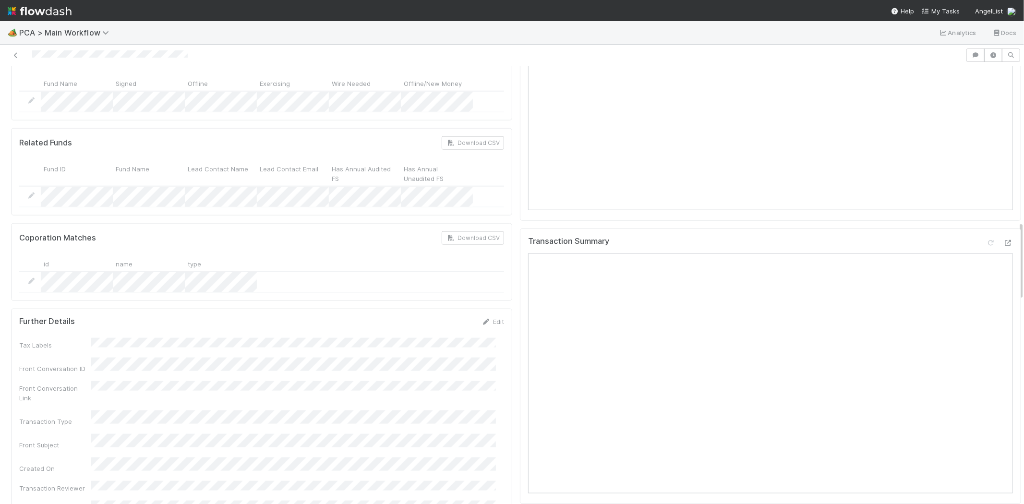
scroll to position [1120, 0]
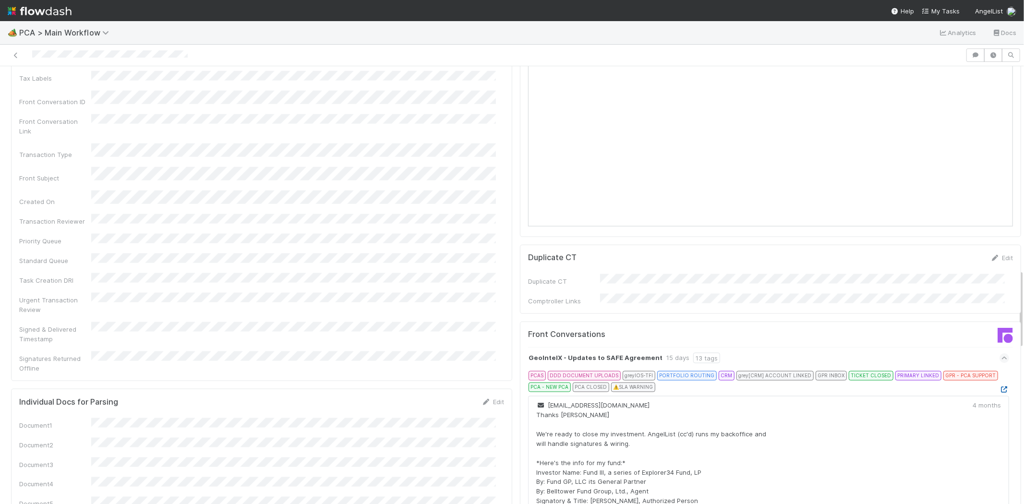
click at [999, 386] on icon at bounding box center [1004, 389] width 10 height 6
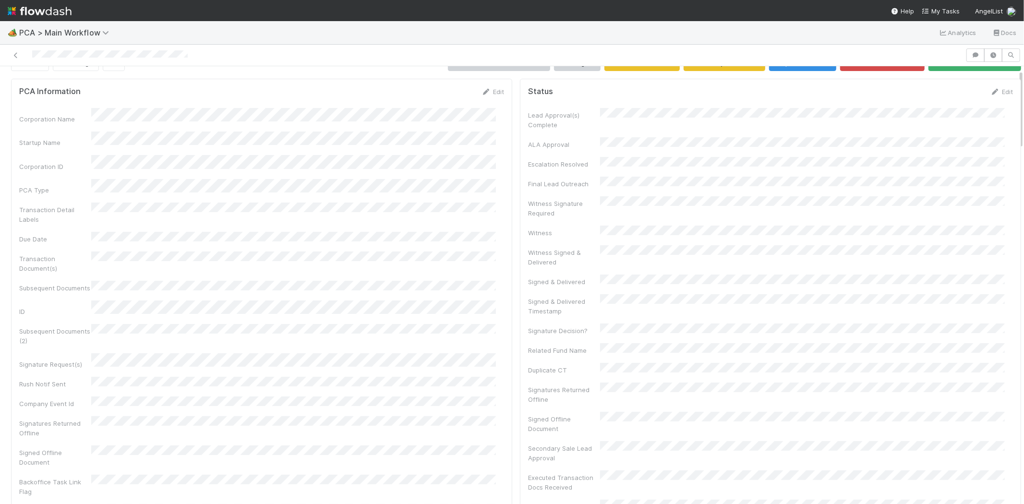
scroll to position [0, 0]
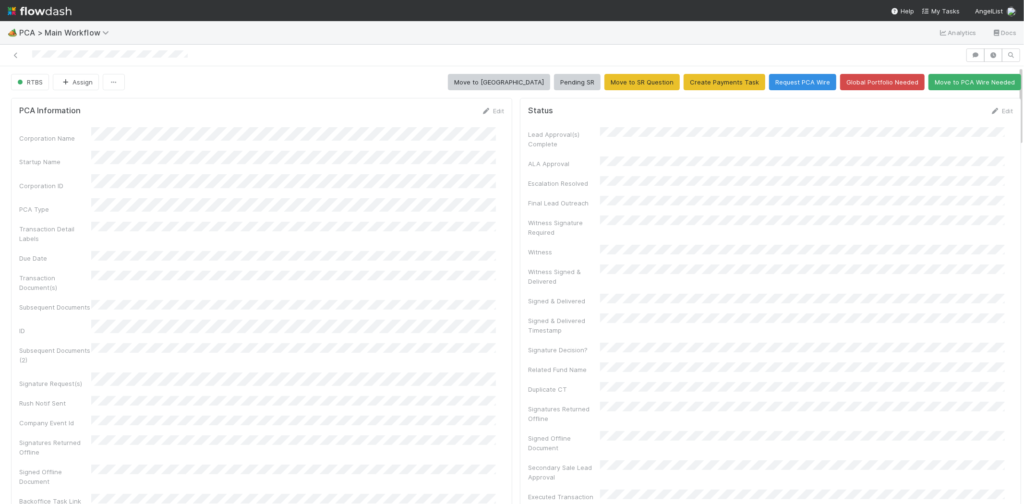
drag, startPoint x: 488, startPoint y: 113, endPoint x: 477, endPoint y: 123, distance: 14.9
click at [488, 112] on link "Edit" at bounding box center [492, 111] width 23 height 8
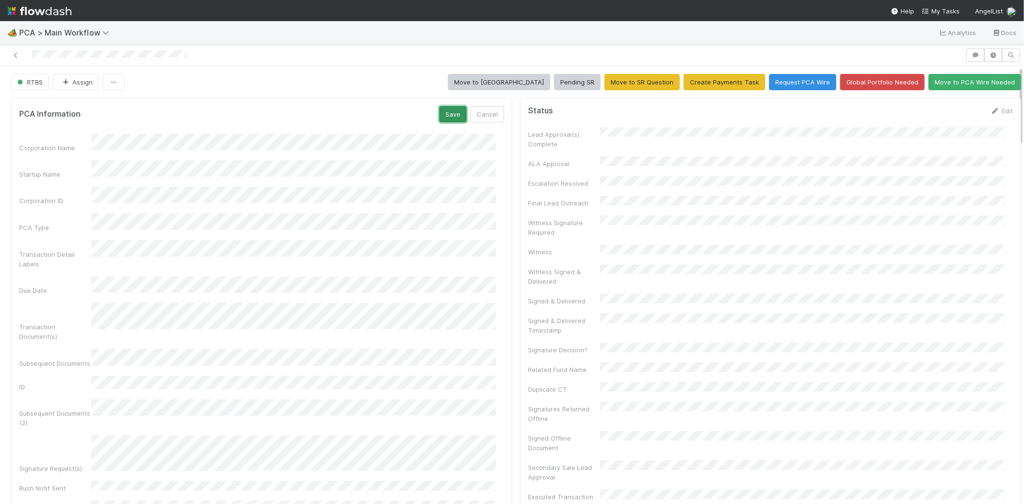
click at [446, 121] on button "Save" at bounding box center [452, 114] width 27 height 16
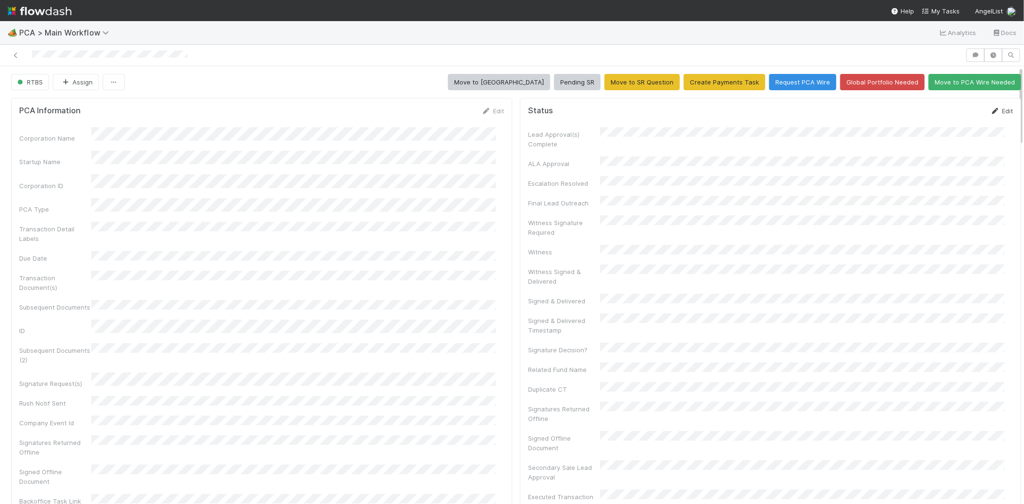
click at [990, 108] on icon at bounding box center [995, 111] width 10 height 6
click at [948, 111] on button "Save" at bounding box center [961, 114] width 27 height 16
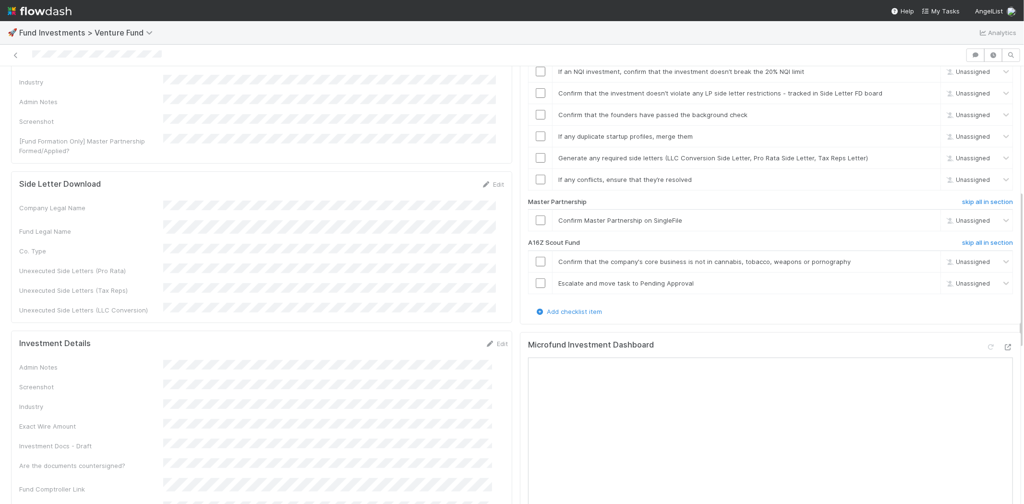
scroll to position [320, 0]
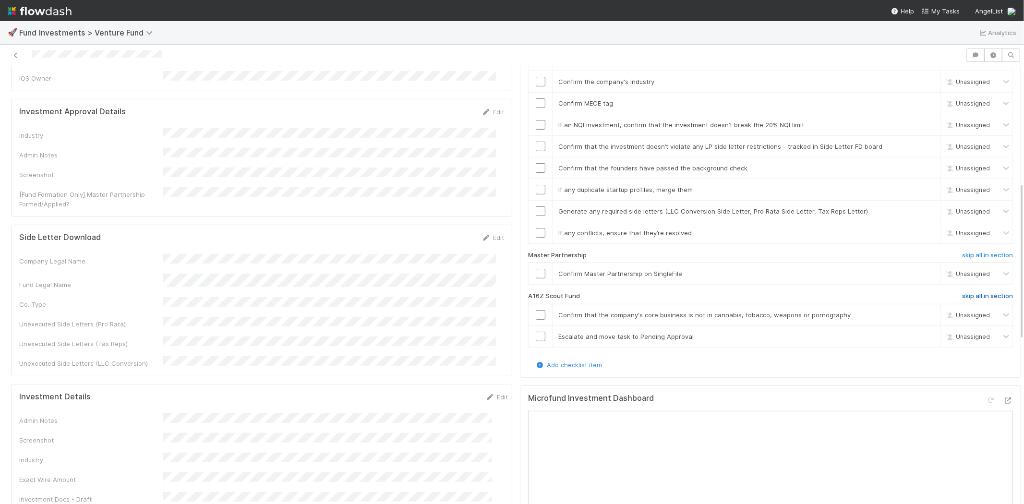
click at [962, 292] on h6 "skip all in section" at bounding box center [987, 296] width 51 height 8
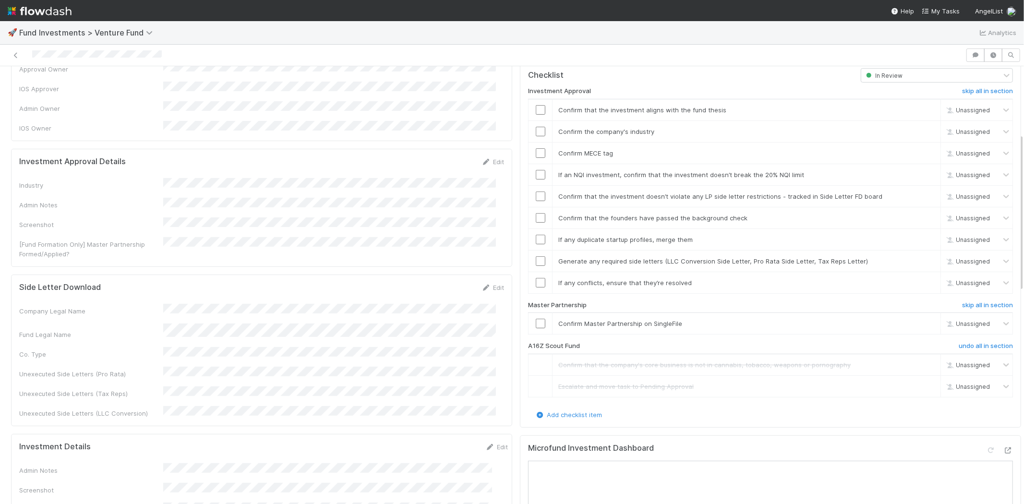
scroll to position [185, 0]
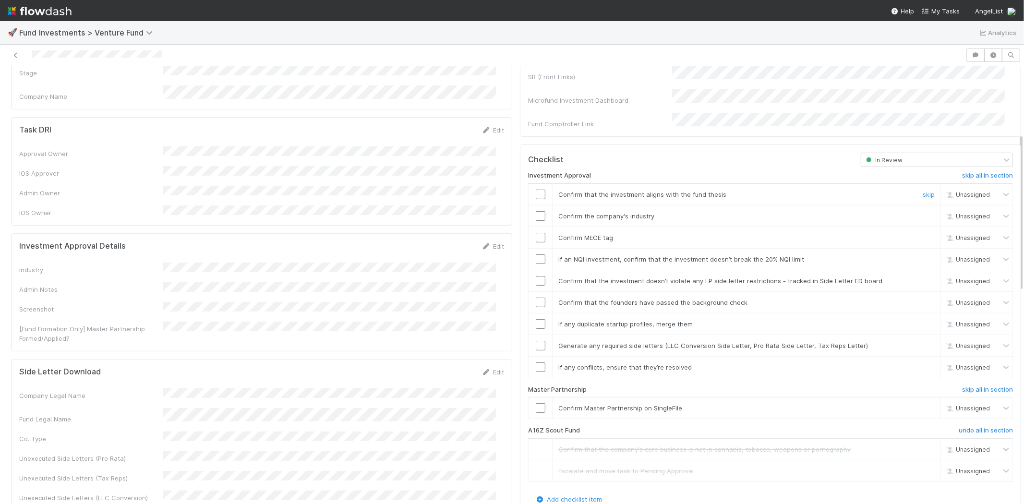
click at [536, 190] on input "checkbox" at bounding box center [541, 195] width 10 height 10
click at [536, 233] on input "checkbox" at bounding box center [541, 238] width 10 height 10
click at [487, 242] on link "Edit" at bounding box center [492, 246] width 23 height 8
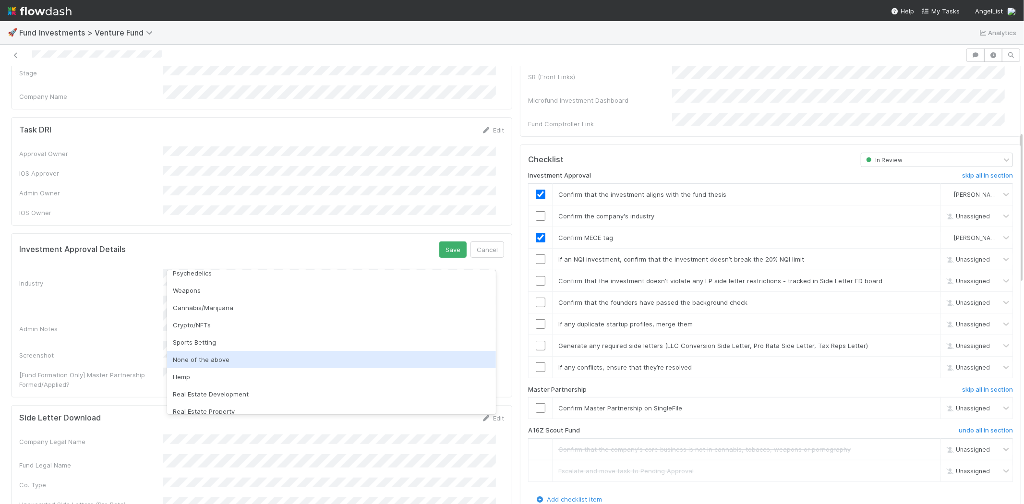
scroll to position [269, 0]
click at [366, 361] on div "None of the above" at bounding box center [331, 357] width 329 height 17
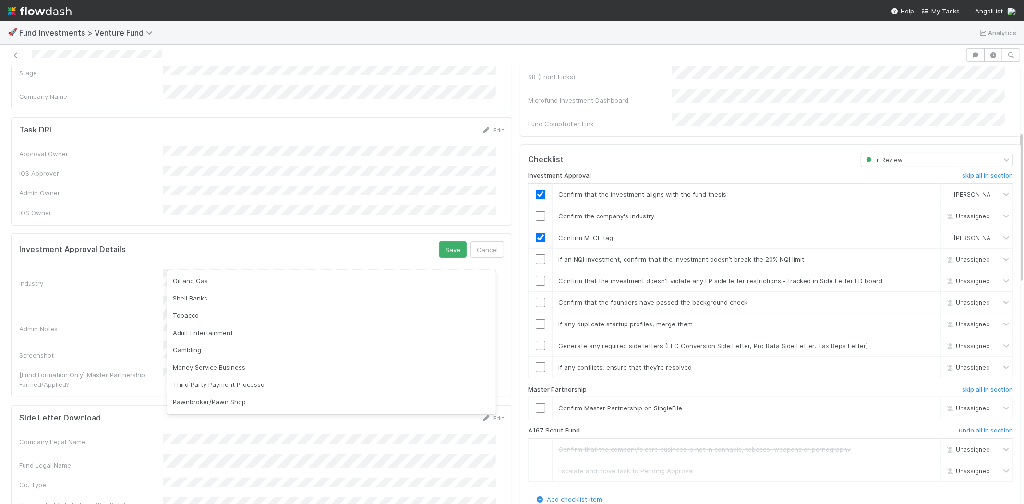
scroll to position [226, 0]
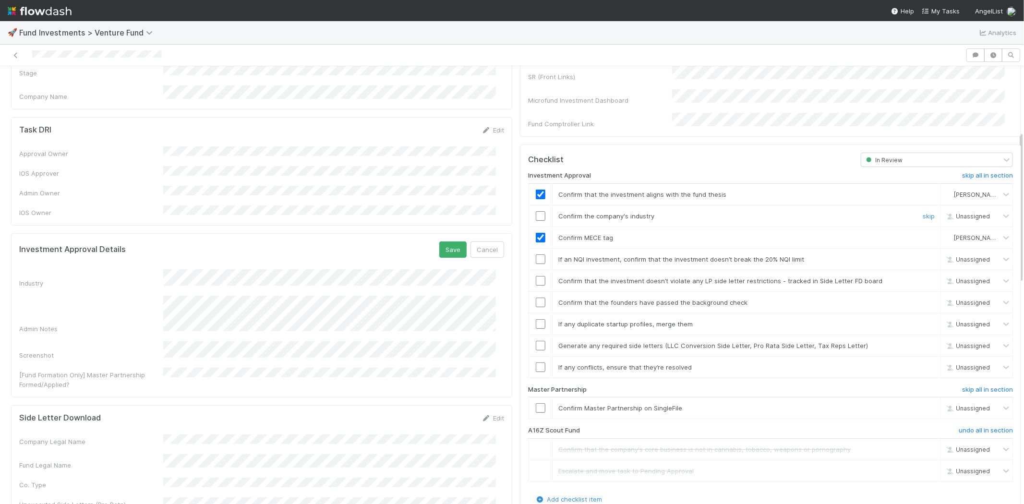
click at [536, 211] on input "checkbox" at bounding box center [541, 216] width 10 height 10
click at [445, 241] on button "Save" at bounding box center [452, 249] width 27 height 16
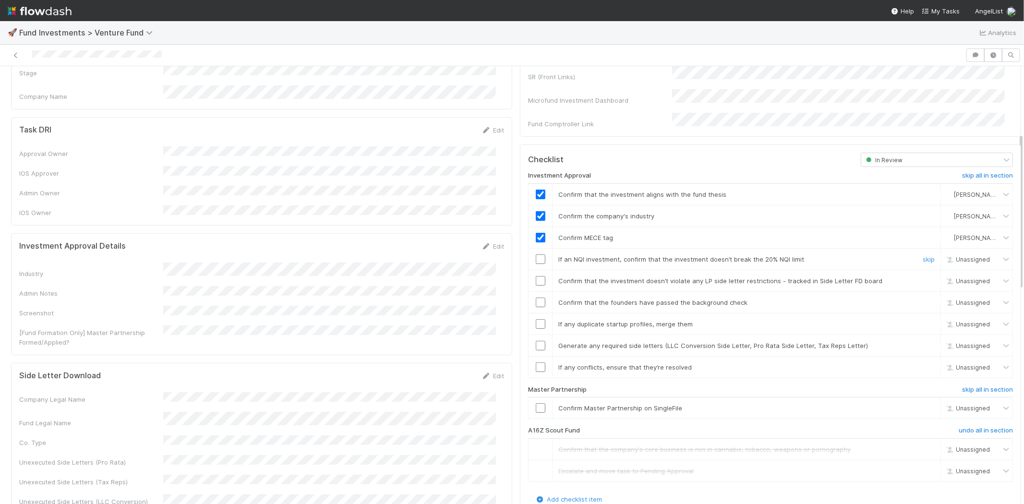
click at [536, 254] on input "checkbox" at bounding box center [541, 259] width 10 height 10
checkbox input "true"
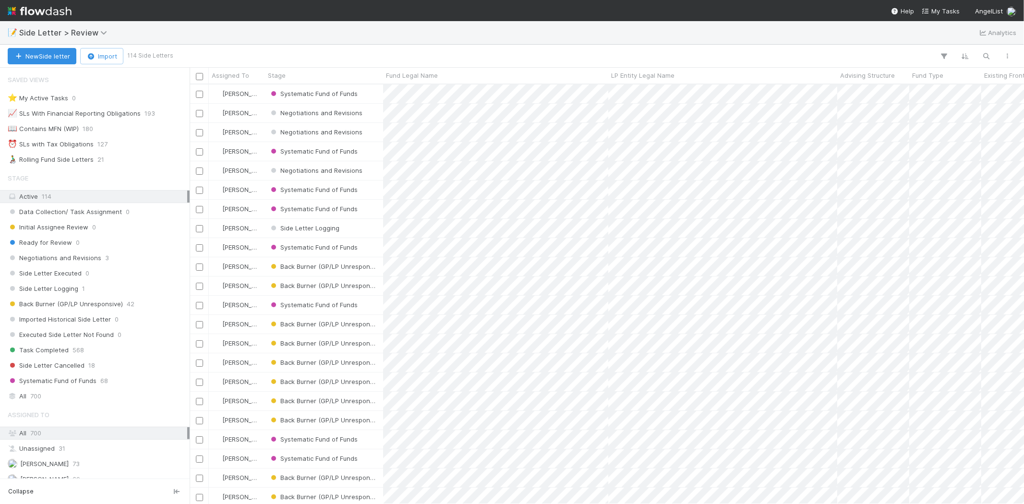
scroll to position [411, 826]
